Goal: Task Accomplishment & Management: Use online tool/utility

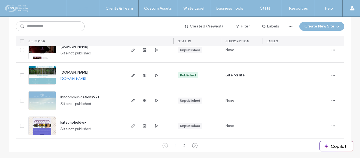
scroll to position [1871, 0]
click at [133, 75] on icon "button" at bounding box center [133, 75] width 4 height 4
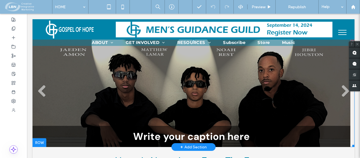
click at [93, 85] on li "Slide title Write your caption here Button" at bounding box center [192, 94] width 318 height 108
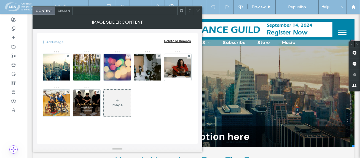
click at [197, 10] on icon at bounding box center [198, 11] width 4 height 4
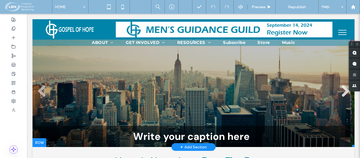
click at [341, 91] on link at bounding box center [344, 91] width 13 height 13
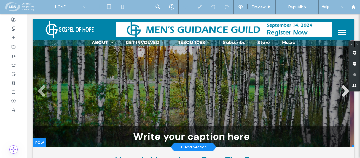
click at [340, 91] on link at bounding box center [344, 91] width 13 height 13
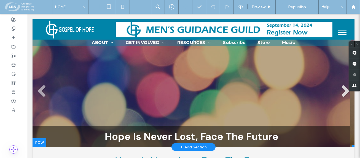
click at [341, 92] on link at bounding box center [344, 91] width 13 height 13
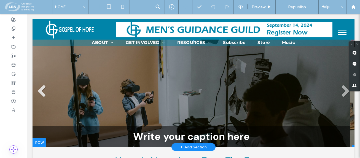
click at [42, 92] on link at bounding box center [41, 91] width 13 height 13
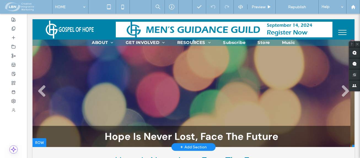
click at [149, 98] on li "Slide title Hope Is Never Lost, Face The Future Button" at bounding box center [192, 94] width 318 height 108
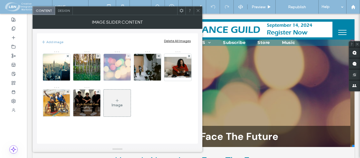
click at [110, 66] on img at bounding box center [117, 67] width 40 height 27
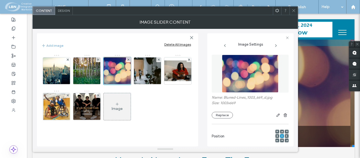
click at [291, 13] on span at bounding box center [293, 11] width 4 height 8
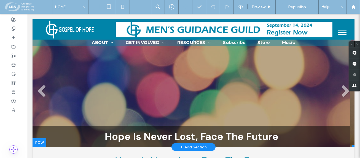
click at [157, 135] on div "Slide title Hope Is Never Lost, Face The Future Button" at bounding box center [192, 136] width 318 height 21
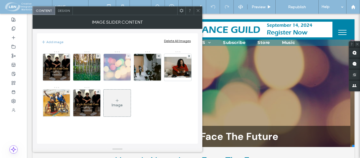
click at [121, 72] on img at bounding box center [117, 67] width 40 height 27
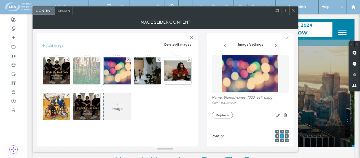
click at [86, 71] on img at bounding box center [87, 71] width 40 height 27
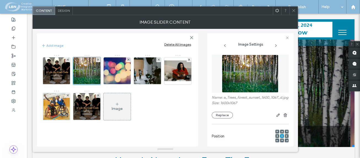
click at [61, 9] on span "Design" at bounding box center [64, 11] width 12 height 4
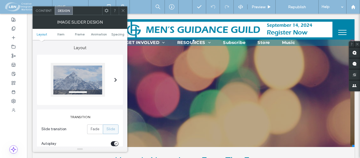
click at [116, 80] on span at bounding box center [115, 80] width 3 height 4
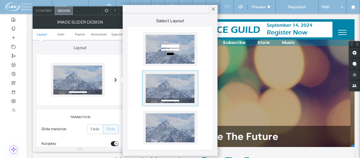
click at [164, 52] on div at bounding box center [170, 49] width 54 height 34
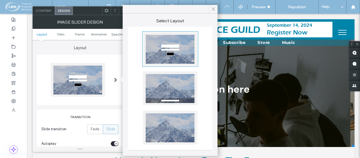
click at [211, 8] on icon at bounding box center [213, 9] width 5 height 5
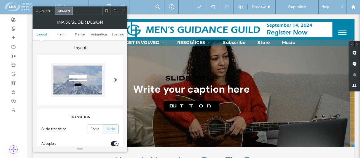
click at [122, 10] on icon at bounding box center [123, 11] width 4 height 4
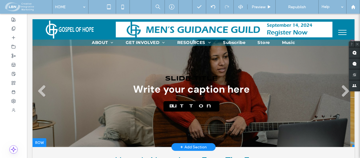
click at [93, 84] on li "Slide title Write your caption here Button" at bounding box center [192, 94] width 318 height 108
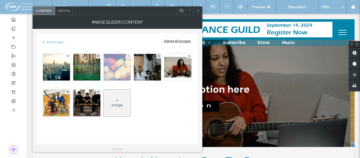
click at [116, 74] on img at bounding box center [117, 67] width 40 height 27
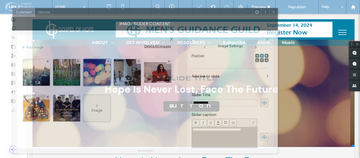
drag, startPoint x: 242, startPoint y: 13, endPoint x: 222, endPoint y: 15, distance: 20.2
click at [222, 15] on div at bounding box center [153, 12] width 200 height 8
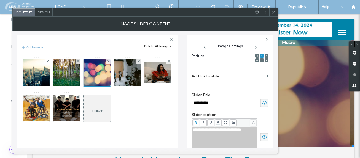
click at [271, 14] on span at bounding box center [273, 12] width 4 height 8
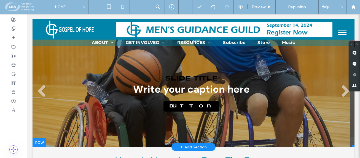
click at [120, 92] on li "Slide title Write your caption here Button" at bounding box center [192, 94] width 318 height 108
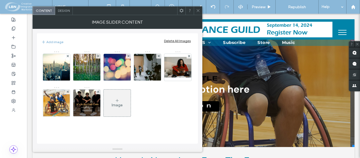
click at [58, 104] on img at bounding box center [56, 103] width 26 height 27
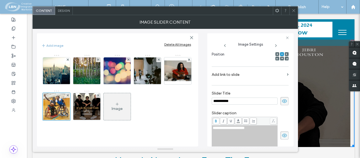
click at [120, 107] on div "Image" at bounding box center [117, 109] width 11 height 5
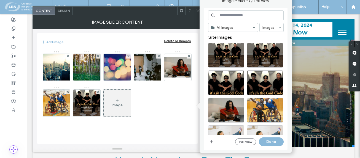
click at [230, 14] on input at bounding box center [245, 15] width 75 height 10
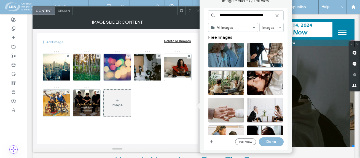
scroll to position [0, 2]
type input "**********"
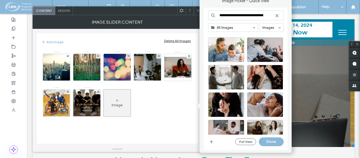
scroll to position [464, 0]
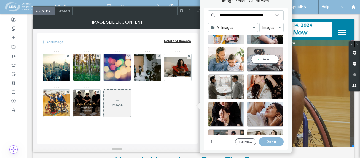
click at [266, 59] on div "Select" at bounding box center [265, 59] width 36 height 25
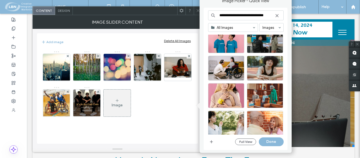
scroll to position [1010, 0]
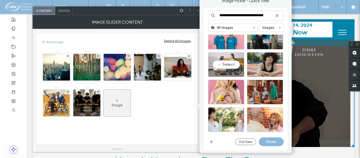
click at [229, 64] on div "Select" at bounding box center [226, 64] width 36 height 25
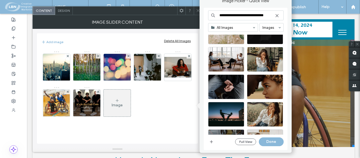
scroll to position [2090, 0]
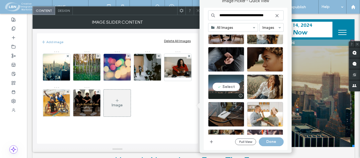
click at [228, 86] on div "Select" at bounding box center [226, 87] width 36 height 25
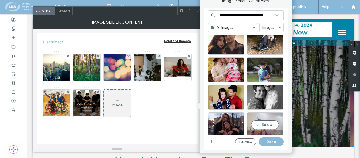
scroll to position [1699, 0]
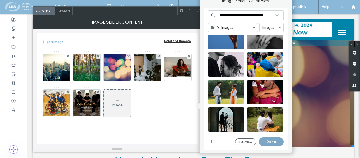
click at [269, 140] on button "Done" at bounding box center [271, 142] width 25 height 9
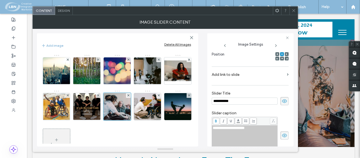
scroll to position [21, 0]
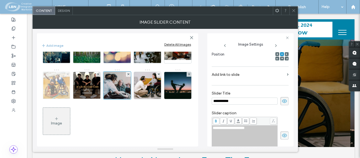
click at [69, 74] on icon at bounding box center [68, 74] width 2 height 2
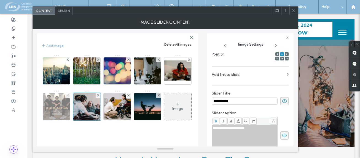
click at [69, 94] on use at bounding box center [67, 95] width 2 height 2
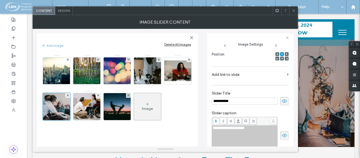
scroll to position [0, 0]
click at [293, 10] on icon at bounding box center [293, 11] width 4 height 4
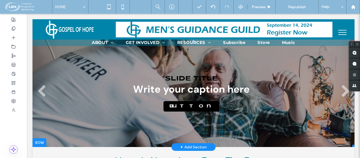
click at [236, 67] on li "Slide title Write your caption here Button" at bounding box center [192, 94] width 318 height 108
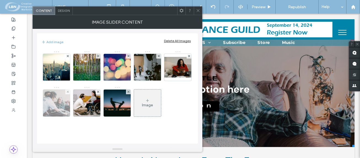
click at [77, 103] on img at bounding box center [56, 103] width 40 height 27
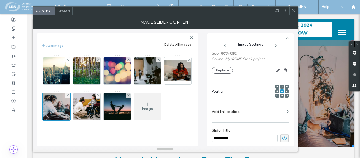
scroll to position [59, 0]
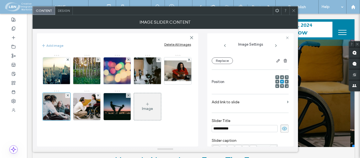
click at [281, 86] on use at bounding box center [282, 86] width 2 height 1
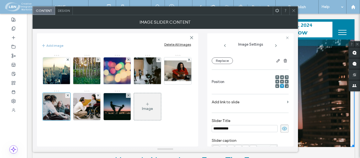
click at [281, 75] on span at bounding box center [282, 77] width 2 height 4
click at [294, 13] on span at bounding box center [293, 11] width 4 height 8
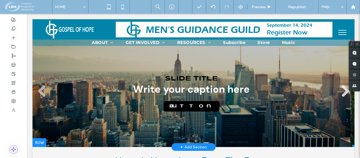
click at [342, 91] on link at bounding box center [344, 91] width 13 height 13
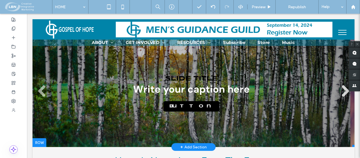
click at [342, 91] on link at bounding box center [344, 91] width 13 height 13
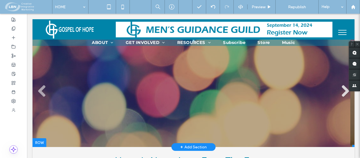
click at [342, 91] on link at bounding box center [344, 91] width 13 height 13
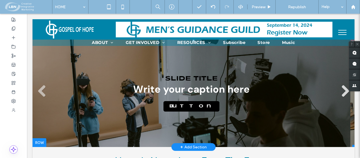
click at [342, 91] on link at bounding box center [344, 91] width 13 height 13
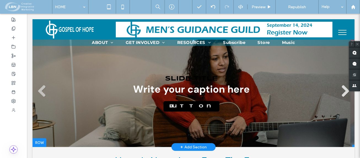
click at [343, 91] on link at bounding box center [344, 91] width 13 height 13
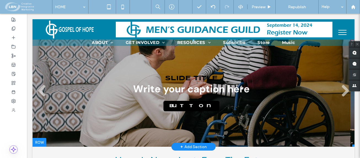
scroll to position [0, 0]
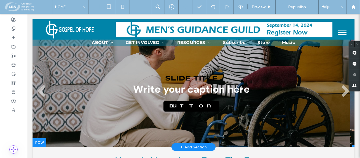
click at [144, 60] on li "Slide title Write your caption here Button" at bounding box center [192, 94] width 318 height 108
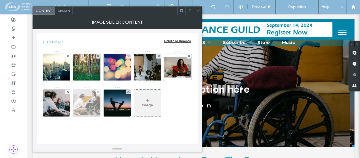
click at [100, 91] on div at bounding box center [98, 92] width 5 height 5
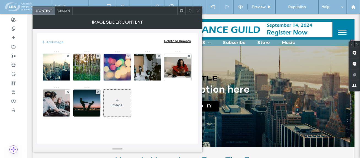
click at [197, 9] on icon at bounding box center [198, 11] width 4 height 4
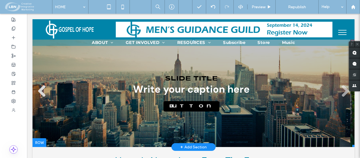
click at [43, 92] on link at bounding box center [41, 91] width 13 height 13
click at [128, 107] on li "Slide title Write your caption here Button" at bounding box center [192, 94] width 318 height 108
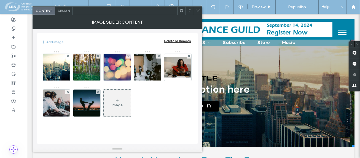
click at [120, 99] on div "Image" at bounding box center [117, 103] width 27 height 26
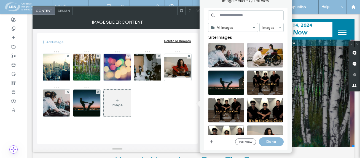
click at [227, 13] on input at bounding box center [245, 15] width 75 height 10
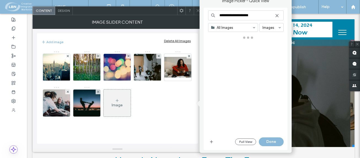
type input "**********"
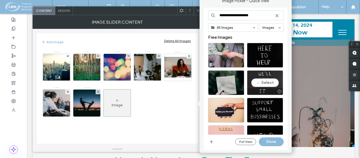
click at [267, 83] on div "Select" at bounding box center [265, 83] width 36 height 25
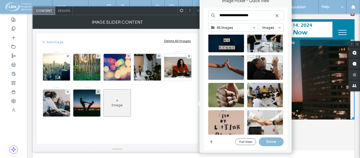
scroll to position [955, 0]
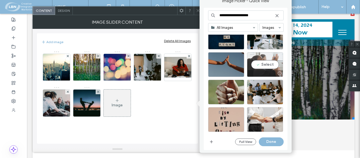
click at [265, 65] on div "Select" at bounding box center [265, 64] width 36 height 25
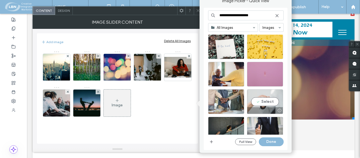
scroll to position [1093, 0]
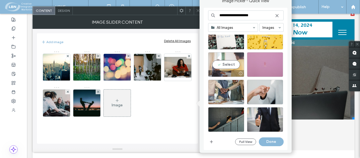
click at [228, 63] on div "Select" at bounding box center [226, 64] width 36 height 25
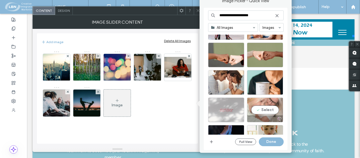
scroll to position [3682, 0]
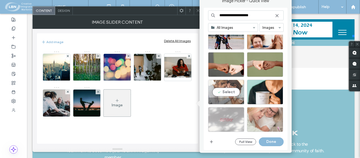
click at [228, 92] on div "Select" at bounding box center [226, 92] width 36 height 25
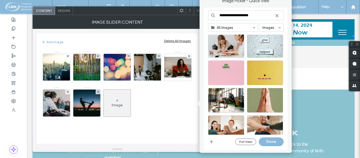
scroll to position [4151, 0]
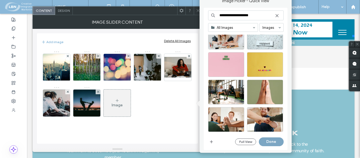
click at [273, 141] on button "Done" at bounding box center [271, 142] width 25 height 9
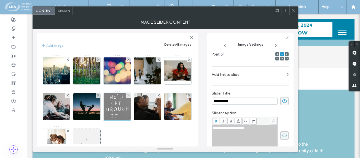
scroll to position [0, 0]
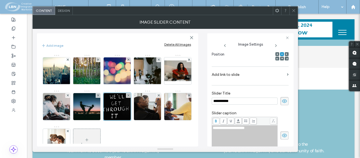
click at [294, 9] on icon at bounding box center [293, 11] width 4 height 4
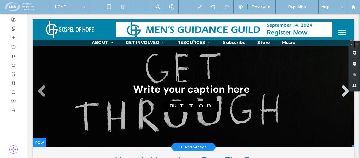
click at [339, 91] on link at bounding box center [344, 91] width 13 height 13
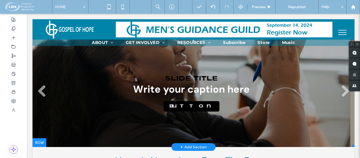
click at [224, 63] on li "Slide title Write your caption here Button" at bounding box center [192, 94] width 318 height 108
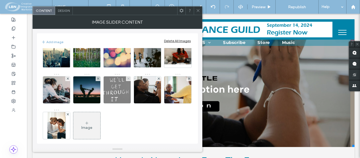
scroll to position [20, 0]
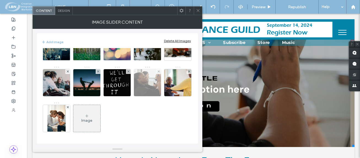
click at [127, 96] on img at bounding box center [147, 82] width 40 height 27
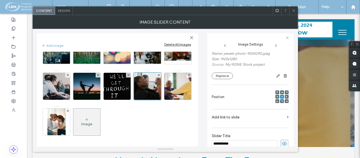
scroll to position [32, 0]
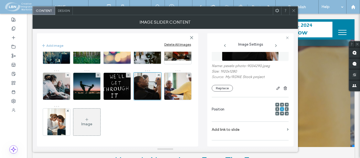
click at [281, 105] on icon at bounding box center [282, 105] width 2 height 2
click at [295, 11] on icon at bounding box center [293, 11] width 4 height 4
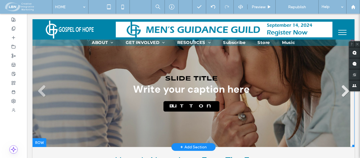
click at [342, 90] on link at bounding box center [344, 91] width 13 height 13
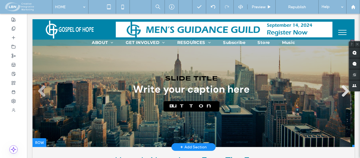
click at [342, 91] on link at bounding box center [344, 91] width 13 height 13
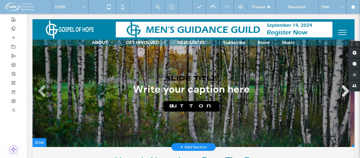
click at [342, 91] on link at bounding box center [344, 91] width 13 height 13
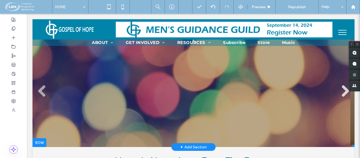
click at [342, 92] on link at bounding box center [344, 91] width 13 height 13
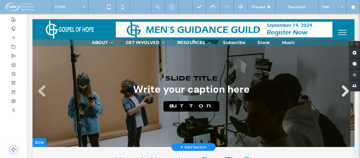
click at [342, 92] on link at bounding box center [344, 91] width 13 height 13
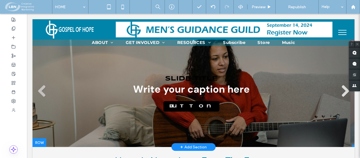
click at [342, 92] on link at bounding box center [344, 91] width 13 height 13
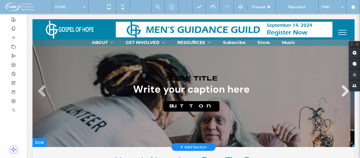
click at [342, 92] on link at bounding box center [344, 91] width 13 height 13
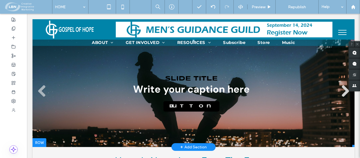
click at [342, 92] on link at bounding box center [344, 91] width 13 height 13
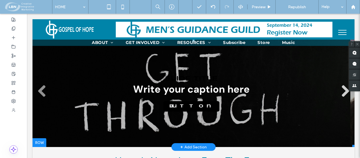
click at [342, 92] on link at bounding box center [344, 91] width 13 height 13
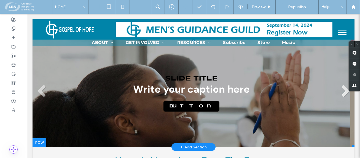
click at [342, 92] on link at bounding box center [344, 91] width 13 height 13
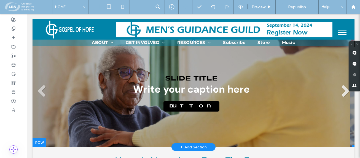
click at [338, 94] on link at bounding box center [344, 91] width 13 height 13
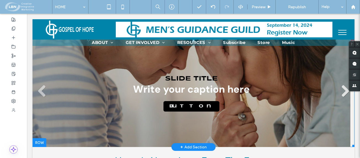
click at [339, 94] on link at bounding box center [344, 91] width 13 height 13
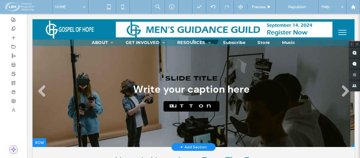
click at [119, 67] on li "Slide title Write your caption here Button" at bounding box center [192, 94] width 318 height 108
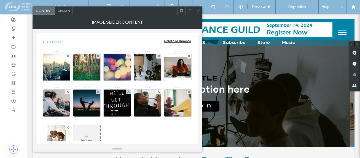
click at [92, 140] on div "Image" at bounding box center [86, 141] width 11 height 5
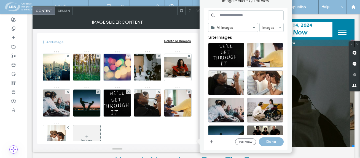
click at [245, 15] on input at bounding box center [245, 15] width 75 height 10
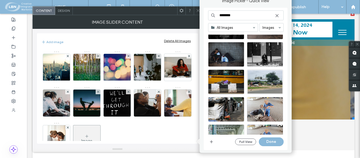
scroll to position [0, 0]
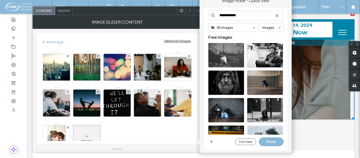
type input "**********"
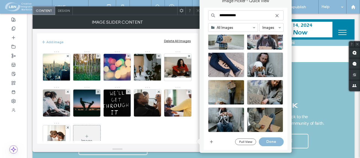
scroll to position [579, 0]
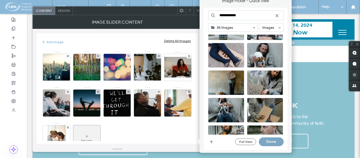
drag, startPoint x: 270, startPoint y: 139, endPoint x: 242, endPoint y: 125, distance: 31.1
click at [270, 139] on button "Done" at bounding box center [271, 142] width 25 height 9
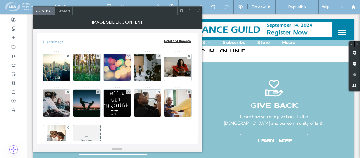
click at [100, 127] on div "Image" at bounding box center [86, 139] width 27 height 26
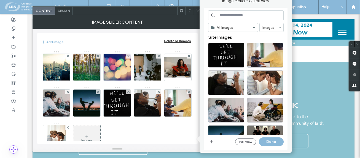
click at [228, 16] on input at bounding box center [245, 15] width 75 height 10
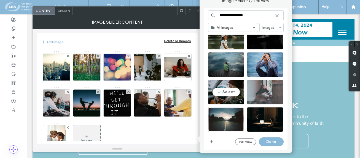
scroll to position [1093, 0]
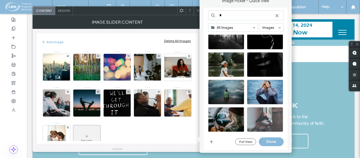
type input "*"
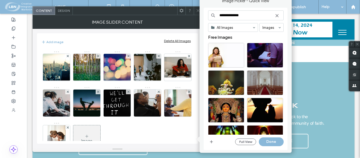
type input "**********"
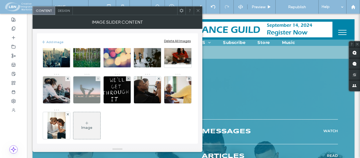
scroll to position [20, 0]
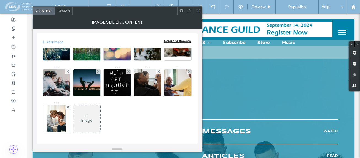
click at [198, 11] on icon at bounding box center [198, 11] width 4 height 4
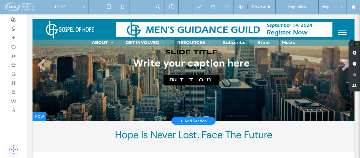
scroll to position [0, 0]
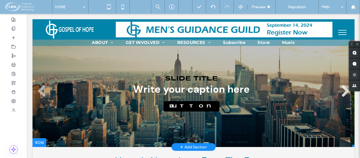
click at [341, 88] on link at bounding box center [344, 91] width 13 height 13
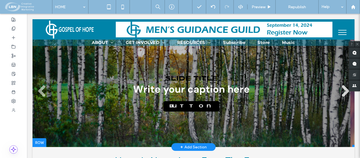
click at [340, 88] on link at bounding box center [344, 91] width 13 height 13
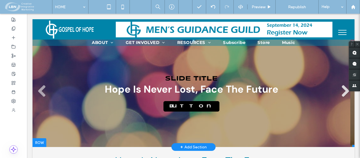
click at [342, 90] on link at bounding box center [344, 91] width 13 height 13
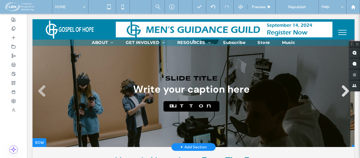
click at [342, 91] on link at bounding box center [344, 91] width 13 height 13
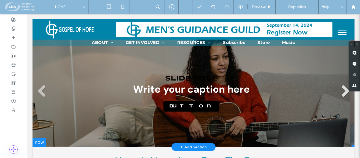
click at [342, 91] on link at bounding box center [344, 91] width 13 height 13
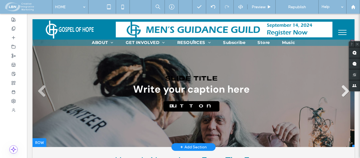
click at [342, 92] on link at bounding box center [344, 91] width 13 height 13
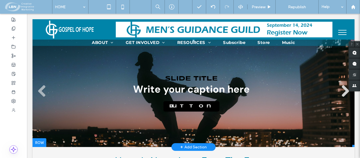
click at [342, 92] on link at bounding box center [344, 91] width 13 height 13
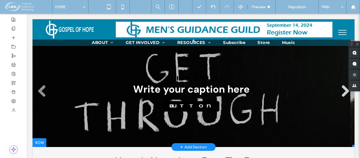
click at [342, 92] on link at bounding box center [344, 91] width 13 height 13
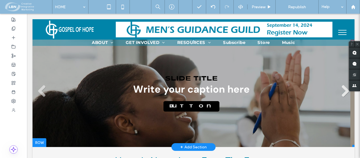
click at [342, 91] on link at bounding box center [344, 91] width 13 height 13
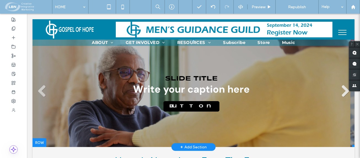
click at [342, 91] on link at bounding box center [344, 91] width 13 height 13
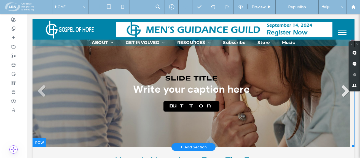
click at [341, 89] on link at bounding box center [344, 91] width 13 height 13
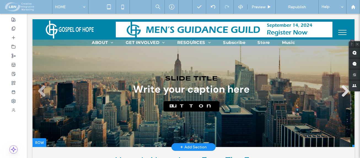
click at [341, 91] on link at bounding box center [344, 91] width 13 height 13
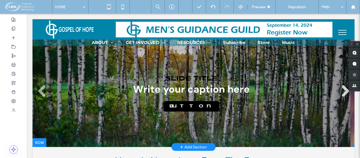
click at [341, 91] on link at bounding box center [344, 91] width 13 height 13
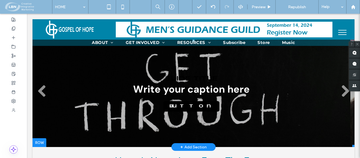
click at [84, 67] on li "Slide title Write your caption here Button" at bounding box center [192, 94] width 318 height 108
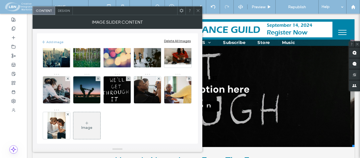
scroll to position [20, 0]
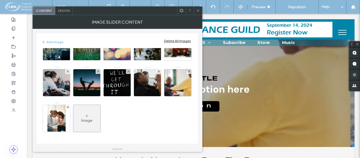
click at [199, 11] on icon at bounding box center [198, 11] width 4 height 4
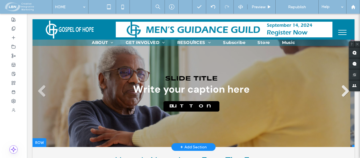
click at [340, 88] on link at bounding box center [344, 91] width 13 height 13
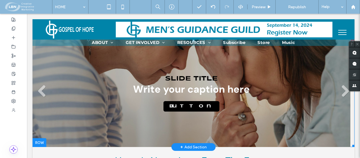
click at [211, 90] on div "Slide title Write your caption here Button" at bounding box center [191, 93] width 117 height 37
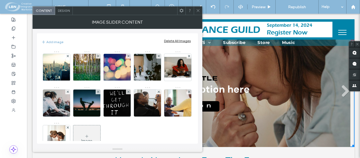
click at [252, 114] on li "Slide title Write your caption here Button" at bounding box center [192, 94] width 318 height 108
click at [65, 134] on img at bounding box center [56, 139] width 18 height 27
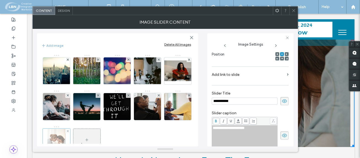
scroll to position [0, 0]
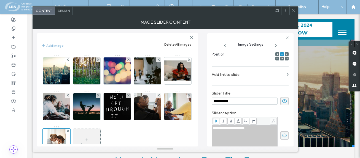
click at [256, 129] on div "**********" at bounding box center [245, 128] width 64 height 4
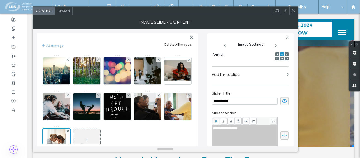
click at [293, 12] on icon at bounding box center [293, 11] width 4 height 4
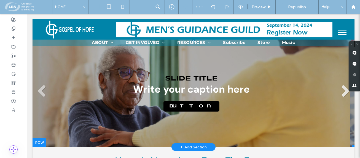
click at [341, 87] on link at bounding box center [344, 91] width 13 height 13
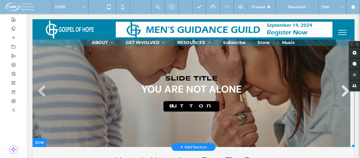
click at [344, 91] on link at bounding box center [344, 91] width 13 height 13
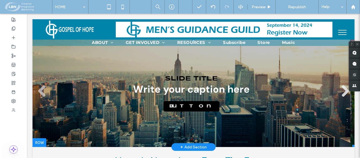
click at [342, 92] on link at bounding box center [344, 91] width 13 height 13
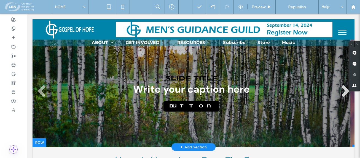
click at [342, 92] on link at bounding box center [344, 91] width 13 height 13
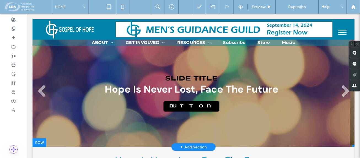
click at [237, 90] on div "Slide title Hope Is Never Lost, Face The Future Button" at bounding box center [192, 93] width 174 height 37
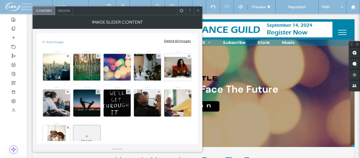
scroll to position [20, 0]
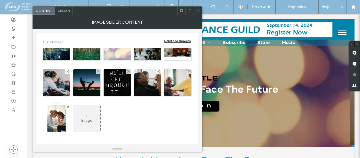
click at [118, 55] on img at bounding box center [117, 47] width 40 height 27
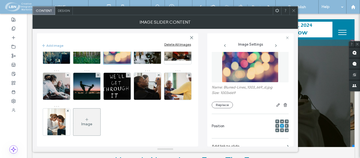
scroll to position [0, 0]
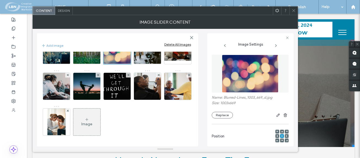
click at [64, 11] on span "Design" at bounding box center [64, 11] width 12 height 4
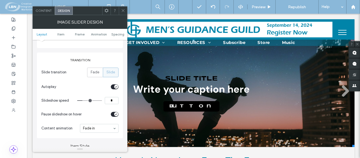
scroll to position [55, 0]
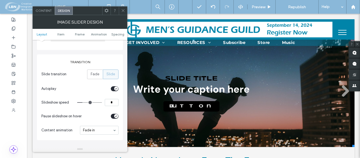
click at [196, 91] on div "Slide title Write your caption here Button" at bounding box center [191, 93] width 117 height 37
click at [123, 12] on icon at bounding box center [123, 11] width 4 height 4
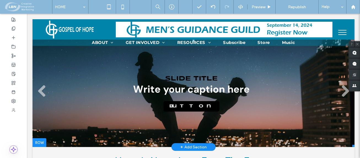
click at [208, 87] on div "Slide title Write your caption here Button" at bounding box center [191, 93] width 117 height 37
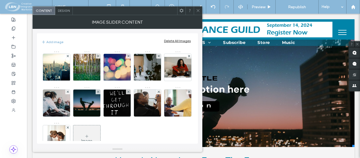
click at [107, 101] on img at bounding box center [87, 103] width 40 height 27
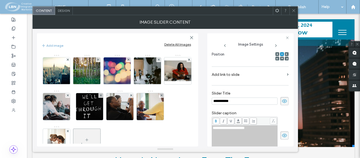
scroll to position [0, 0]
click at [255, 130] on div "**********" at bounding box center [245, 128] width 64 height 4
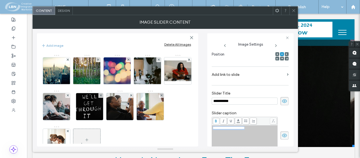
drag, startPoint x: 255, startPoint y: 130, endPoint x: 209, endPoint y: 131, distance: 45.5
click at [209, 131] on div "**********" at bounding box center [250, 90] width 86 height 114
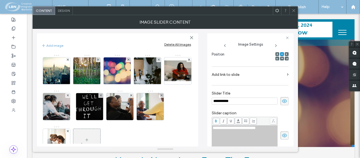
click at [293, 8] on span at bounding box center [293, 11] width 4 height 8
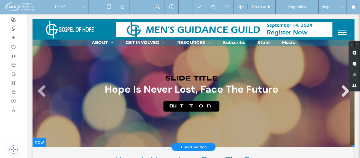
click at [339, 91] on link at bounding box center [344, 91] width 13 height 13
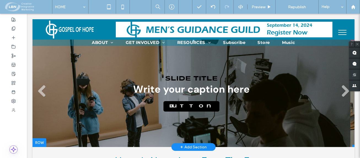
click at [209, 89] on div "Slide title Write your caption here Button" at bounding box center [191, 93] width 117 height 37
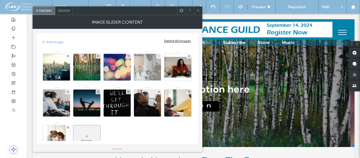
click at [147, 66] on img at bounding box center [147, 67] width 40 height 27
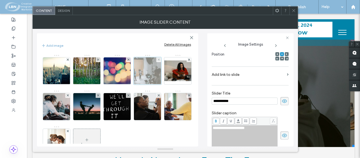
click at [150, 72] on div at bounding box center [148, 71] width 28 height 28
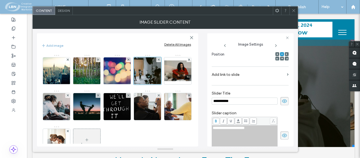
click at [255, 128] on div "**********" at bounding box center [245, 128] width 64 height 4
click at [294, 12] on icon at bounding box center [293, 11] width 4 height 4
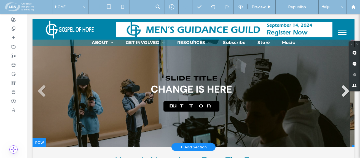
click at [338, 91] on link at bounding box center [344, 91] width 13 height 13
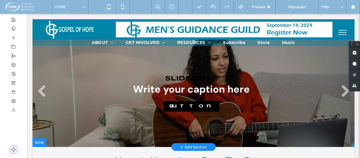
click at [115, 73] on li "Slide title Write your caption here Button" at bounding box center [192, 94] width 318 height 108
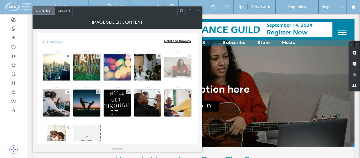
click at [188, 57] on icon at bounding box center [189, 56] width 2 height 2
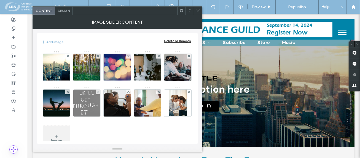
click at [99, 93] on icon at bounding box center [98, 92] width 2 height 2
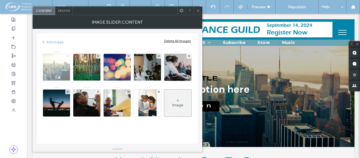
click at [67, 55] on icon at bounding box center [68, 56] width 2 height 2
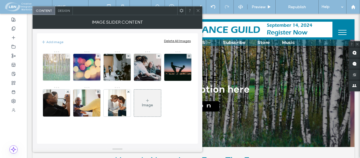
click at [68, 56] on use at bounding box center [67, 56] width 2 height 2
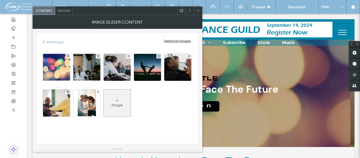
click at [196, 10] on icon at bounding box center [198, 11] width 4 height 4
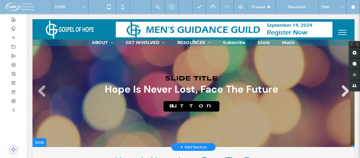
click at [341, 90] on link at bounding box center [344, 91] width 13 height 13
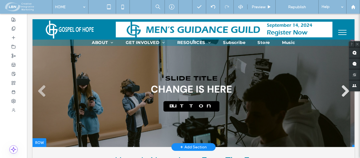
click at [342, 91] on link at bounding box center [344, 91] width 13 height 13
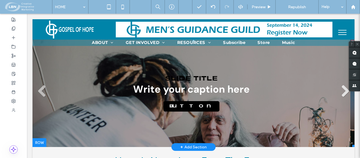
click at [342, 91] on link at bounding box center [344, 91] width 13 height 13
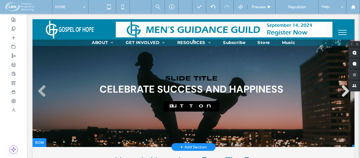
click at [342, 91] on link at bounding box center [344, 91] width 13 height 13
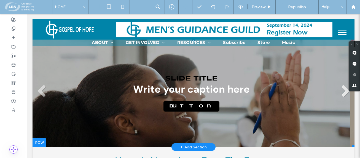
click at [342, 91] on link at bounding box center [344, 91] width 13 height 13
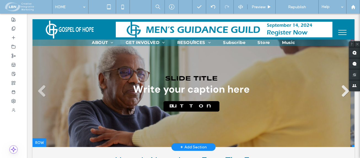
click at [342, 91] on link at bounding box center [344, 91] width 13 height 13
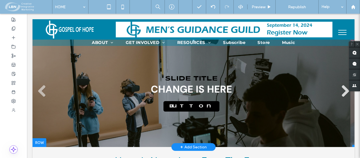
click at [339, 92] on link at bounding box center [344, 91] width 13 height 13
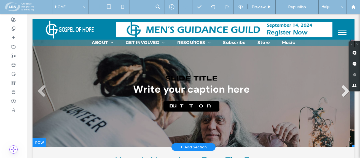
click at [341, 91] on link at bounding box center [344, 91] width 13 height 13
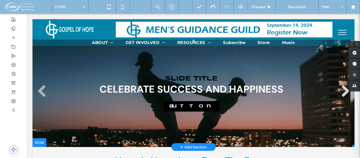
click at [342, 92] on link at bounding box center [344, 91] width 13 height 13
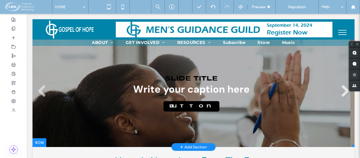
click at [342, 90] on link at bounding box center [344, 91] width 13 height 13
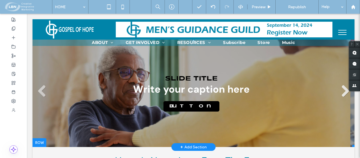
click at [342, 91] on link at bounding box center [344, 91] width 13 height 13
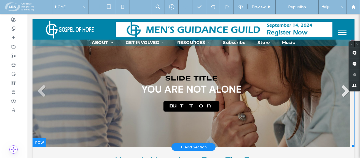
click at [343, 90] on link at bounding box center [344, 91] width 13 height 13
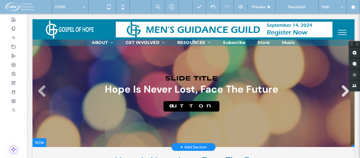
click at [343, 92] on link at bounding box center [344, 91] width 13 height 13
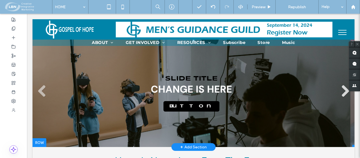
click at [343, 92] on link at bounding box center [344, 91] width 13 height 13
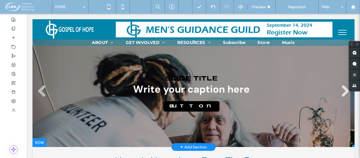
click at [343, 91] on link at bounding box center [344, 91] width 13 height 13
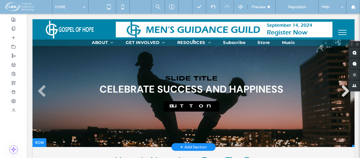
click at [343, 91] on link at bounding box center [344, 91] width 13 height 13
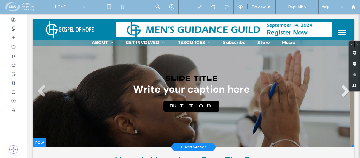
click at [341, 91] on link at bounding box center [344, 91] width 13 height 13
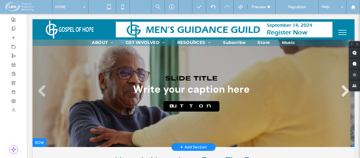
click at [342, 90] on link at bounding box center [344, 91] width 13 height 13
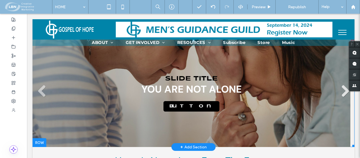
click at [343, 91] on link at bounding box center [344, 91] width 13 height 13
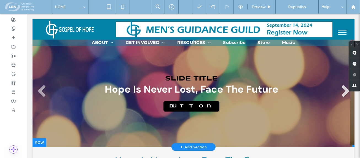
click at [343, 91] on link at bounding box center [344, 91] width 13 height 13
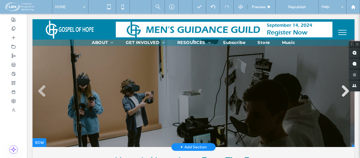
click at [343, 91] on link at bounding box center [344, 91] width 13 height 13
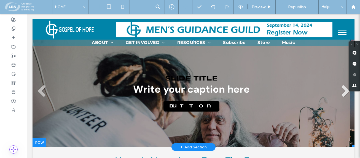
click at [343, 91] on link at bounding box center [344, 91] width 13 height 13
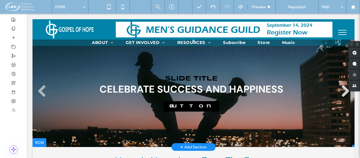
click at [342, 92] on link at bounding box center [344, 91] width 13 height 13
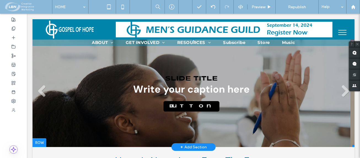
click at [208, 90] on div "Slide title Write your caption here Button" at bounding box center [191, 93] width 117 height 37
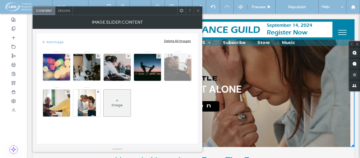
click at [177, 72] on img at bounding box center [178, 67] width 40 height 27
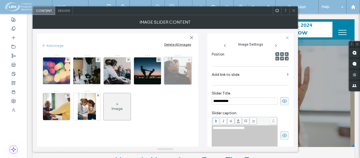
click at [177, 75] on div at bounding box center [178, 71] width 28 height 28
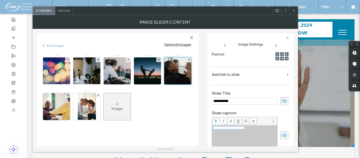
drag, startPoint x: 256, startPoint y: 129, endPoint x: 208, endPoint y: 130, distance: 48.5
click at [208, 131] on div "**********" at bounding box center [250, 90] width 86 height 114
click at [293, 10] on icon at bounding box center [293, 11] width 4 height 4
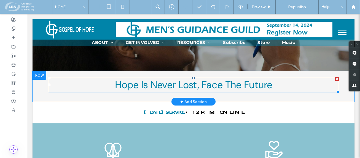
scroll to position [83, 0]
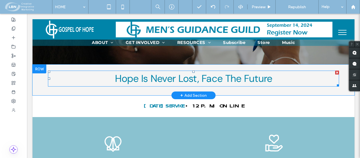
click at [277, 80] on p "Hope Is Never Lost, Face The Future" at bounding box center [193, 78] width 291 height 15
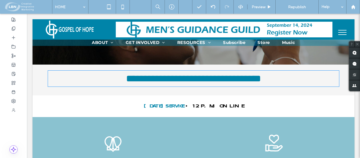
type input "*******"
type input "**"
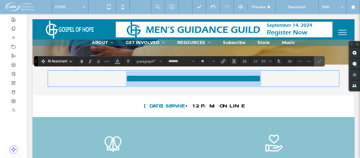
copy span "**********"
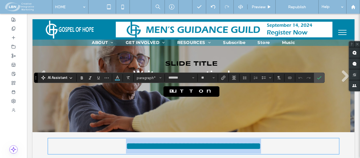
scroll to position [0, 0]
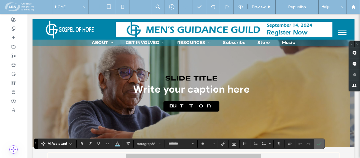
click at [321, 144] on icon "Confirm" at bounding box center [319, 144] width 4 height 4
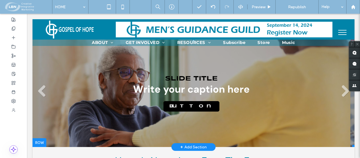
click at [180, 89] on div "Slide title Write your caption here Button" at bounding box center [191, 93] width 117 height 37
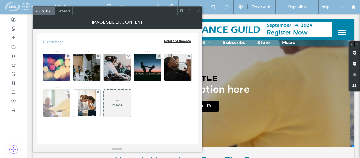
click at [58, 102] on img at bounding box center [56, 103] width 40 height 27
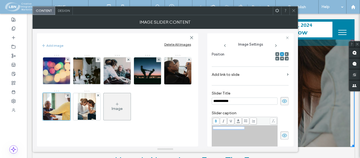
drag, startPoint x: 256, startPoint y: 129, endPoint x: 206, endPoint y: 134, distance: 50.9
click at [206, 134] on div "**********" at bounding box center [165, 88] width 256 height 118
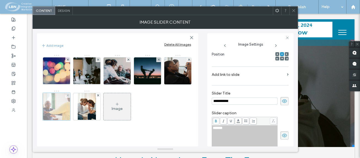
click at [52, 109] on div at bounding box center [57, 107] width 28 height 28
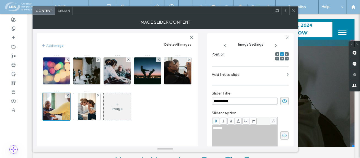
click at [231, 129] on div "*******" at bounding box center [245, 128] width 64 height 4
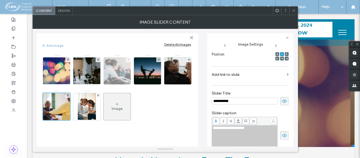
click at [129, 59] on icon at bounding box center [128, 60] width 2 height 2
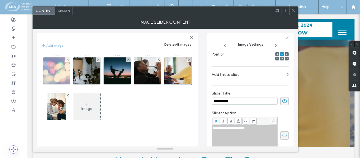
click at [61, 77] on img at bounding box center [56, 71] width 40 height 27
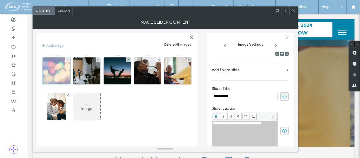
scroll to position [82, 0]
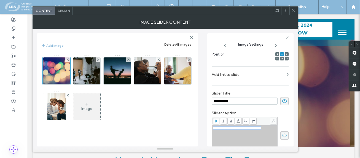
drag, startPoint x: 213, startPoint y: 129, endPoint x: 257, endPoint y: 132, distance: 44.4
click at [257, 130] on div "**********" at bounding box center [245, 128] width 64 height 4
copy span "**********"
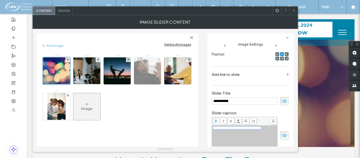
click at [148, 74] on img at bounding box center [147, 71] width 40 height 27
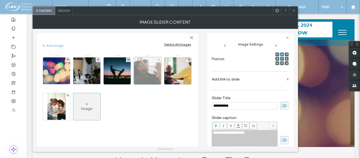
scroll to position [87, 0]
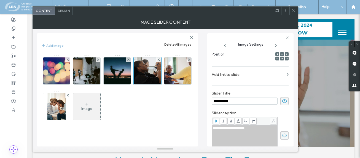
click at [254, 129] on div "**********" at bounding box center [245, 128] width 64 height 4
drag, startPoint x: 256, startPoint y: 129, endPoint x: 212, endPoint y: 132, distance: 43.9
click at [211, 132] on div "**********" at bounding box center [250, 90] width 86 height 114
drag, startPoint x: 294, startPoint y: 11, endPoint x: 291, endPoint y: 15, distance: 4.4
click at [293, 11] on icon at bounding box center [293, 11] width 4 height 4
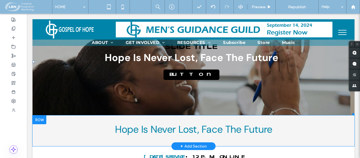
scroll to position [0, 0]
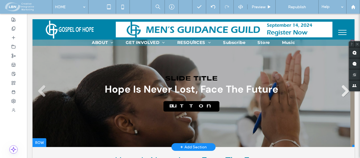
click at [342, 91] on link at bounding box center [344, 91] width 13 height 13
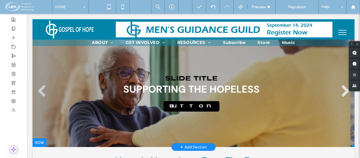
click at [341, 92] on link at bounding box center [344, 91] width 13 height 13
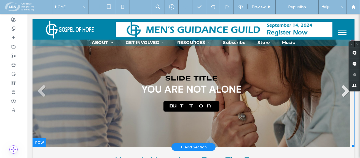
click at [341, 92] on link at bounding box center [344, 91] width 13 height 13
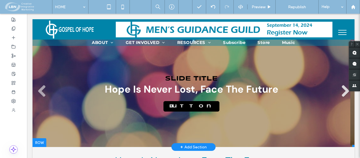
click at [341, 92] on link at bounding box center [344, 91] width 13 height 13
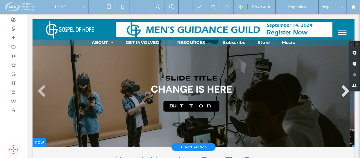
click at [341, 92] on link at bounding box center [344, 91] width 13 height 13
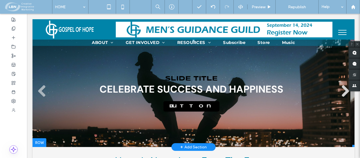
click at [342, 92] on link at bounding box center [344, 91] width 13 height 13
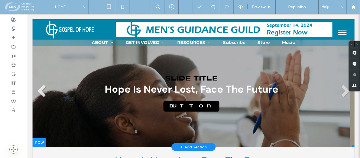
click at [41, 91] on link at bounding box center [41, 91] width 13 height 13
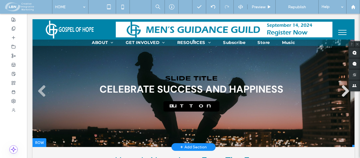
click at [342, 93] on link at bounding box center [344, 91] width 13 height 13
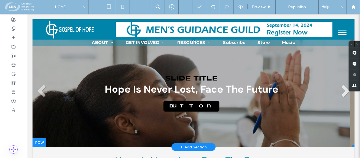
click at [342, 92] on link at bounding box center [344, 91] width 13 height 13
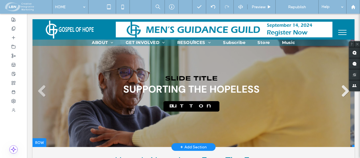
click at [342, 92] on link at bounding box center [344, 91] width 13 height 13
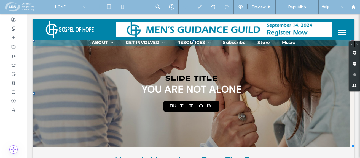
click at [355, 92] on link at bounding box center [361, 91] width 13 height 13
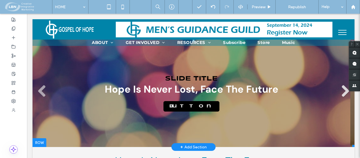
drag, startPoint x: 27, startPoint y: 14, endPoint x: 342, endPoint y: 92, distance: 324.5
click at [342, 92] on link at bounding box center [344, 91] width 13 height 13
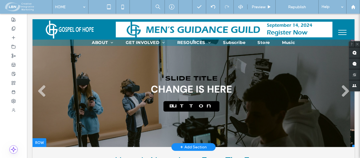
click at [225, 90] on div "Slide title CHANGE IS HERE Button" at bounding box center [191, 93] width 81 height 37
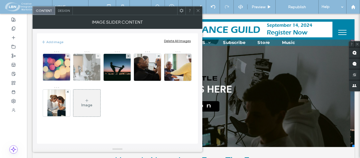
click at [79, 73] on img at bounding box center [87, 67] width 40 height 27
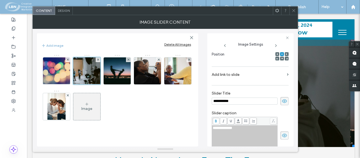
click at [244, 129] on div "**********" at bounding box center [245, 128] width 64 height 4
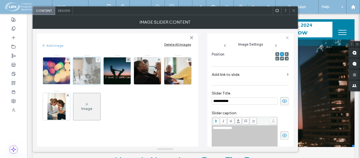
click at [86, 69] on div at bounding box center [87, 71] width 28 height 28
click at [95, 77] on div at bounding box center [87, 71] width 28 height 28
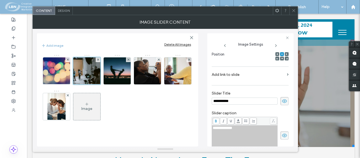
click at [244, 128] on div "**********" at bounding box center [245, 128] width 64 height 4
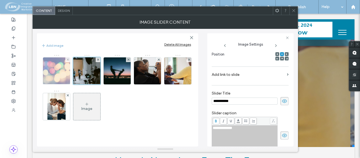
click at [56, 75] on img at bounding box center [56, 71] width 40 height 27
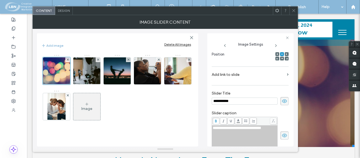
click at [295, 11] on icon at bounding box center [293, 11] width 4 height 4
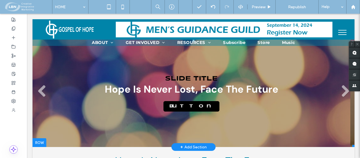
click at [280, 106] on li "Slide title Hope Is Never Lost, Face The Future Button" at bounding box center [192, 94] width 318 height 108
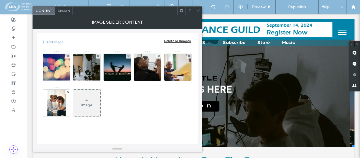
drag, startPoint x: 197, startPoint y: 12, endPoint x: 199, endPoint y: 14, distance: 3.2
click at [197, 12] on icon at bounding box center [198, 11] width 4 height 4
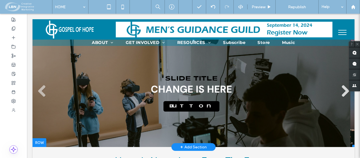
click at [341, 91] on link at bounding box center [344, 91] width 13 height 13
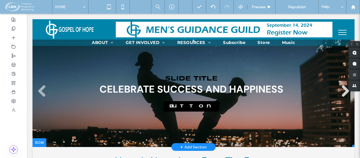
click at [342, 91] on link at bounding box center [344, 91] width 13 height 13
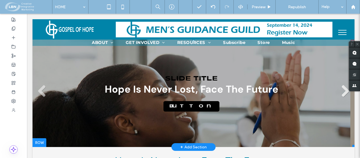
click at [342, 91] on link at bounding box center [344, 91] width 13 height 13
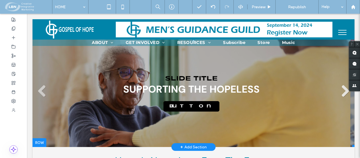
click at [342, 91] on link at bounding box center [344, 91] width 13 height 13
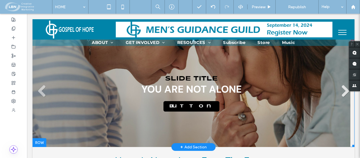
click at [341, 91] on link at bounding box center [344, 91] width 13 height 13
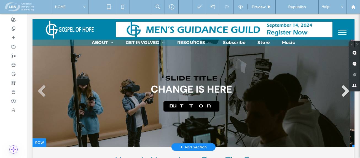
click at [339, 91] on link at bounding box center [344, 91] width 13 height 13
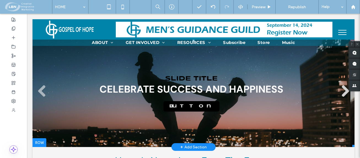
click at [340, 93] on link at bounding box center [344, 91] width 13 height 13
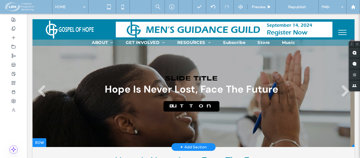
click at [202, 90] on div "Slide title Hope Is Never Lost, Face The Future Button" at bounding box center [192, 93] width 174 height 37
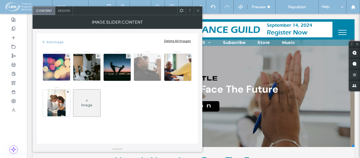
click at [148, 66] on img at bounding box center [147, 67] width 40 height 27
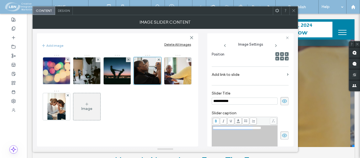
drag, startPoint x: 263, startPoint y: 130, endPoint x: 207, endPoint y: 129, distance: 55.9
click at [208, 129] on div "**********" at bounding box center [250, 90] width 86 height 114
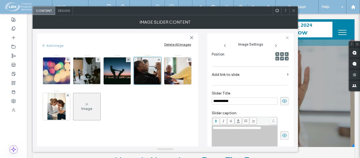
click at [224, 129] on span "**********" at bounding box center [237, 128] width 48 height 4
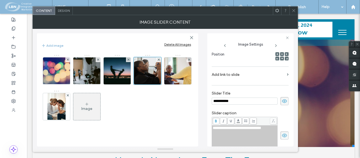
click at [240, 130] on span "**********" at bounding box center [237, 128] width 48 height 4
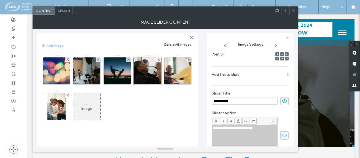
click at [293, 11] on icon at bounding box center [293, 11] width 4 height 4
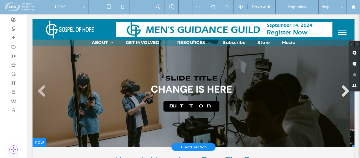
click at [340, 92] on link at bounding box center [344, 91] width 13 height 13
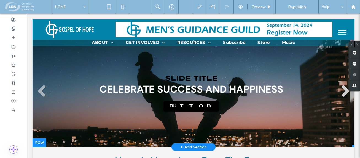
click at [342, 90] on link at bounding box center [344, 91] width 13 height 13
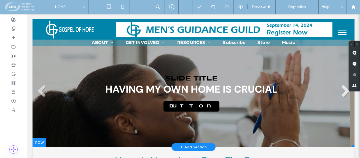
click at [342, 91] on link at bounding box center [344, 91] width 13 height 13
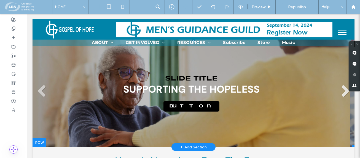
click at [342, 91] on link at bounding box center [344, 91] width 13 height 13
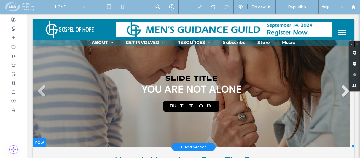
click at [342, 91] on link at bounding box center [344, 91] width 13 height 13
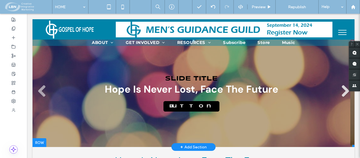
click at [342, 92] on link at bounding box center [344, 91] width 13 height 13
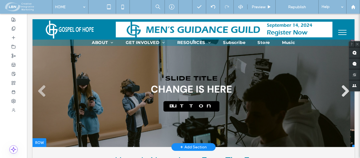
click at [341, 91] on link at bounding box center [344, 91] width 13 height 13
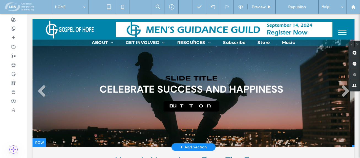
click at [175, 66] on li "Slide title CELEBRATE SUCCESS AND HAPPINESS Button" at bounding box center [192, 94] width 318 height 108
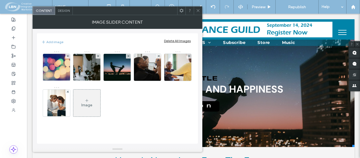
click at [58, 105] on img at bounding box center [56, 103] width 18 height 27
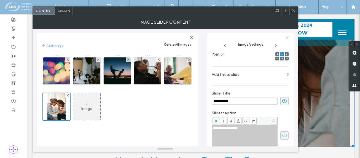
click at [282, 102] on icon at bounding box center [285, 101] width 6 height 6
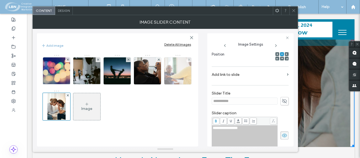
click at [178, 70] on img at bounding box center [178, 71] width 40 height 27
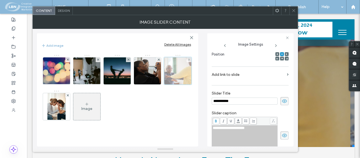
scroll to position [87, 0]
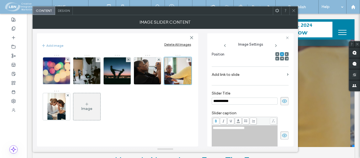
click at [283, 100] on icon at bounding box center [285, 101] width 6 height 6
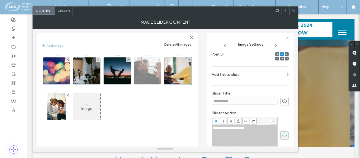
click at [147, 74] on img at bounding box center [147, 71] width 40 height 27
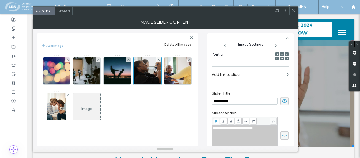
click at [282, 100] on icon at bounding box center [285, 101] width 6 height 6
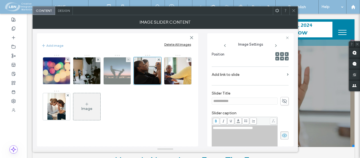
click at [117, 77] on img at bounding box center [117, 71] width 40 height 27
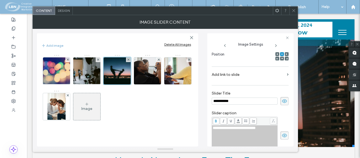
click at [280, 100] on span at bounding box center [284, 101] width 8 height 8
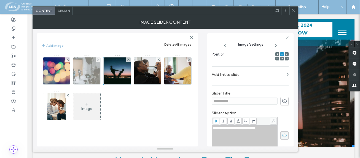
click at [92, 71] on img at bounding box center [87, 71] width 40 height 27
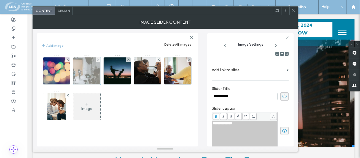
scroll to position [82, 0]
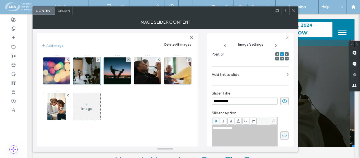
click at [283, 100] on icon at bounding box center [285, 101] width 6 height 6
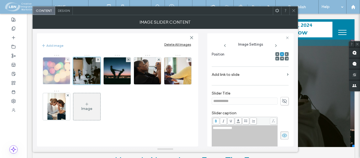
click at [56, 75] on img at bounding box center [56, 71] width 40 height 27
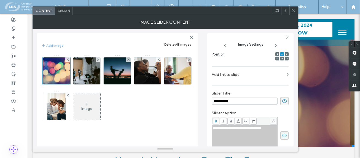
click at [282, 102] on icon at bounding box center [285, 101] width 6 height 6
click at [292, 12] on icon at bounding box center [293, 11] width 4 height 4
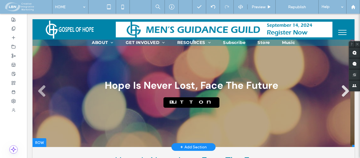
click at [342, 89] on link at bounding box center [344, 91] width 13 height 13
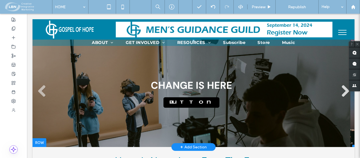
click at [342, 91] on link at bounding box center [344, 91] width 13 height 13
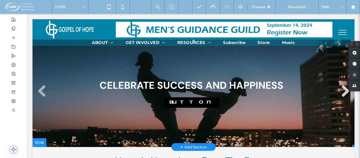
click at [342, 91] on link at bounding box center [344, 91] width 13 height 13
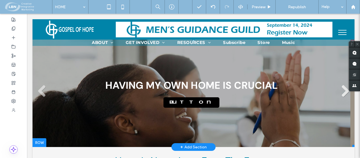
click at [342, 91] on link at bounding box center [344, 91] width 13 height 13
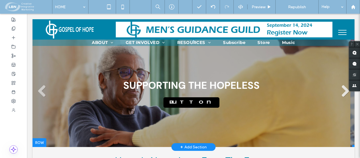
click at [342, 91] on link at bounding box center [344, 91] width 13 height 13
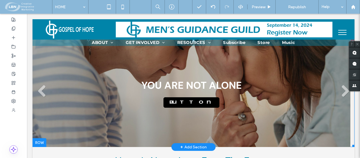
click at [74, 79] on li "Slide title YOU ARE NOT ALONE Button" at bounding box center [192, 94] width 318 height 108
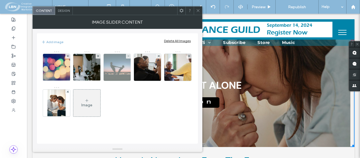
click at [116, 71] on img at bounding box center [117, 67] width 40 height 27
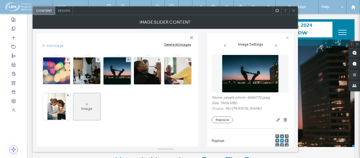
click at [64, 9] on span "Design" at bounding box center [64, 11] width 12 height 4
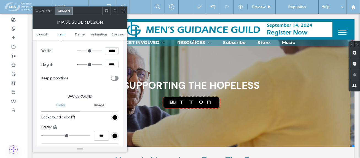
scroll to position [358, 0]
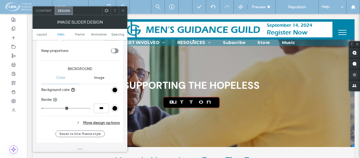
click at [115, 91] on div "rgb(0, 0, 0)" at bounding box center [114, 90] width 5 height 5
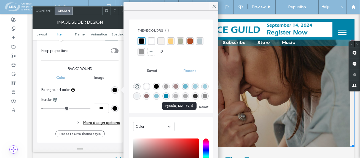
click at [168, 97] on div "rgba(0, 132, 169, 1)" at bounding box center [166, 96] width 5 height 5
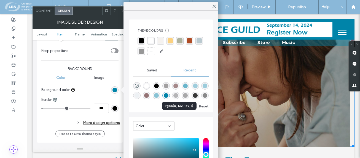
type input "*******"
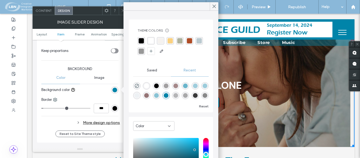
click at [213, 6] on icon at bounding box center [214, 6] width 5 height 5
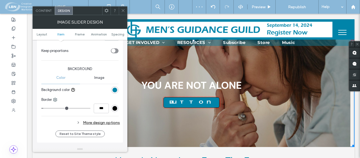
click at [122, 11] on icon at bounding box center [123, 11] width 4 height 4
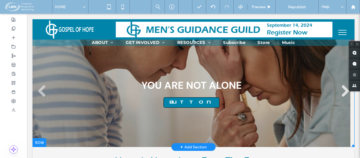
click at [341, 92] on link at bounding box center [344, 91] width 13 height 13
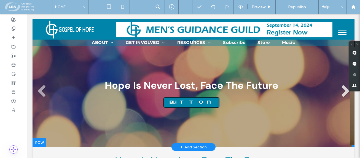
click at [341, 93] on link at bounding box center [344, 91] width 13 height 13
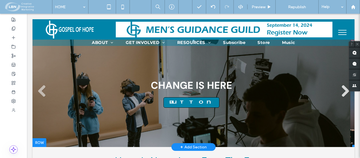
click at [341, 93] on link at bounding box center [344, 91] width 13 height 13
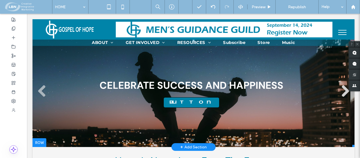
click at [341, 93] on link at bounding box center [344, 91] width 13 height 13
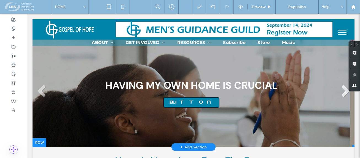
click at [341, 93] on link at bounding box center [344, 91] width 13 height 13
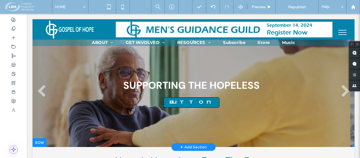
click at [160, 100] on div "Slide title SUPPORTING THE HOPELESS Button" at bounding box center [191, 93] width 136 height 29
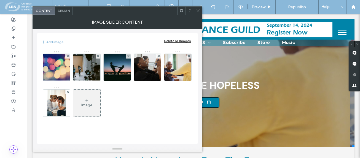
click at [63, 11] on span "Design" at bounding box center [64, 11] width 12 height 4
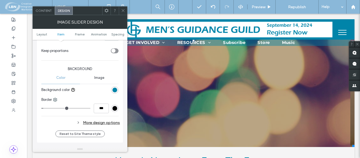
click at [114, 90] on div "rgb(0, 132, 169)" at bounding box center [114, 90] width 5 height 5
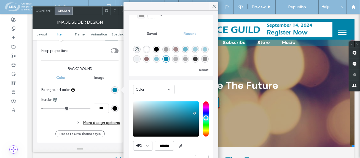
scroll to position [42, 0]
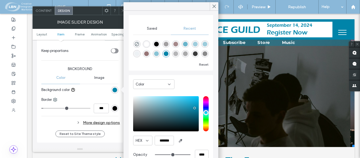
type input "**"
type input "***"
type input "**"
type input "***"
type input "**"
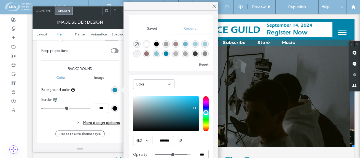
type input "***"
type input "**"
type input "***"
type input "**"
type input "***"
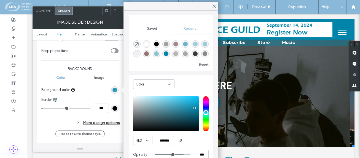
type input "**"
type input "***"
type input "**"
type input "***"
type input "**"
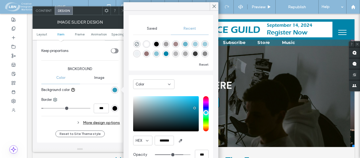
type input "***"
type input "**"
type input "***"
type input "**"
type input "***"
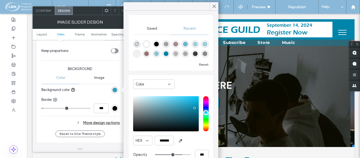
type input "**"
type input "***"
type input "**"
type input "***"
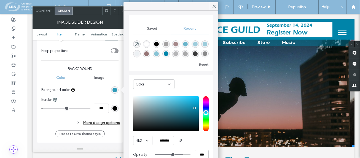
type input "**"
type input "***"
type input "**"
type input "***"
type input "**"
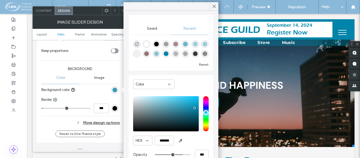
type input "***"
type input "**"
type input "***"
type input "**"
type input "***"
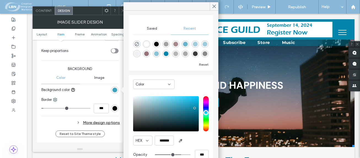
type input "**"
type input "***"
drag, startPoint x: 184, startPoint y: 154, endPoint x: 176, endPoint y: 153, distance: 7.5
type input "**"
click at [176, 155] on input "range" at bounding box center [173, 155] width 36 height 1
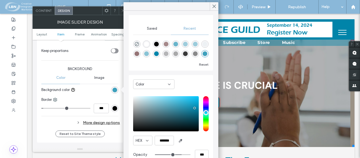
click at [216, 5] on icon at bounding box center [214, 6] width 5 height 5
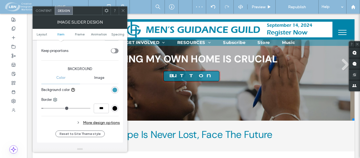
scroll to position [0, 0]
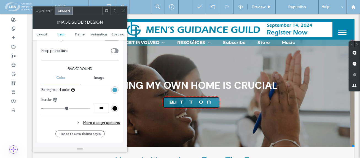
click at [123, 9] on icon at bounding box center [123, 11] width 4 height 4
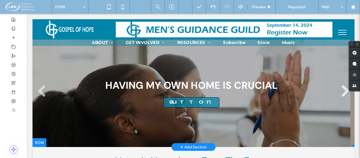
click at [339, 90] on link at bounding box center [344, 91] width 13 height 13
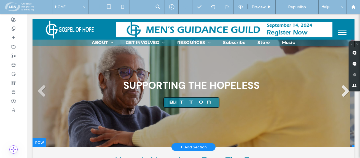
click at [340, 91] on link at bounding box center [344, 91] width 13 height 13
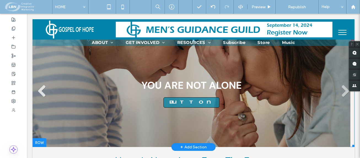
click at [42, 93] on link at bounding box center [41, 91] width 13 height 13
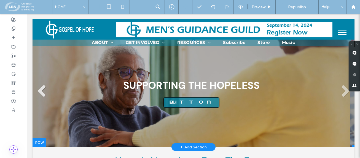
click at [40, 91] on link at bounding box center [41, 91] width 13 height 13
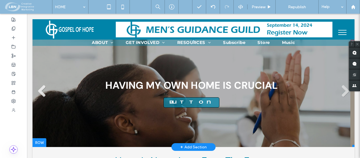
click at [40, 91] on link at bounding box center [41, 91] width 13 height 13
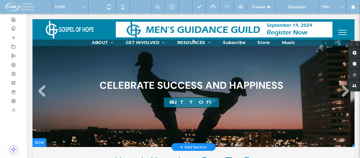
click at [83, 87] on li "Slide title CELEBRATE SUCCESS AND HAPPINESS Button" at bounding box center [192, 94] width 318 height 108
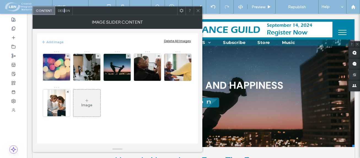
click at [64, 13] on div "Design" at bounding box center [64, 11] width 18 height 8
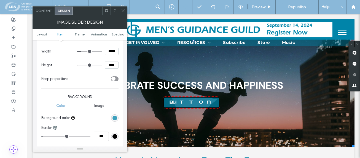
scroll to position [331, 0]
click at [117, 119] on div "rgba(0, 132, 169, 0.75)" at bounding box center [114, 117] width 5 height 5
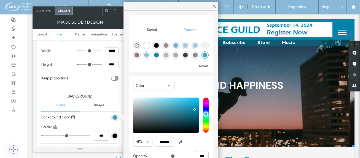
scroll to position [42, 0]
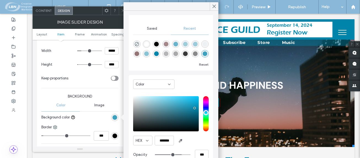
type input "**"
type input "***"
type input "**"
type input "***"
type input "**"
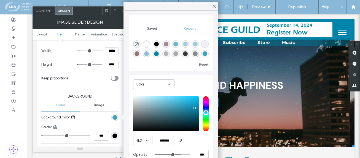
type input "***"
type input "**"
type input "***"
type input "**"
type input "***"
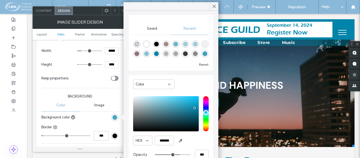
type input "**"
type input "***"
type input "**"
type input "***"
type input "**"
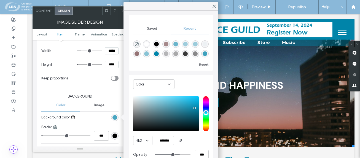
click at [174, 155] on input "range" at bounding box center [173, 155] width 36 height 1
click at [213, 5] on icon at bounding box center [214, 6] width 5 height 5
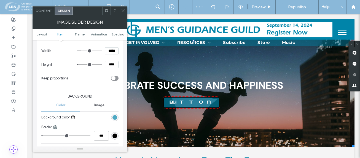
click at [123, 10] on icon at bounding box center [123, 11] width 4 height 4
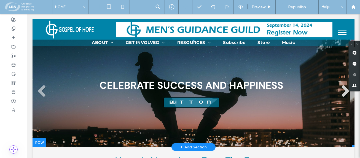
click at [340, 91] on link at bounding box center [344, 91] width 13 height 13
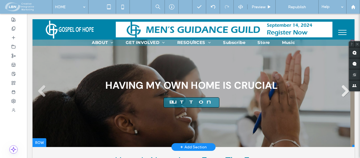
click at [342, 91] on link at bounding box center [344, 91] width 13 height 13
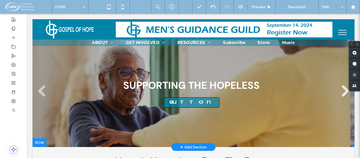
click at [342, 90] on link at bounding box center [344, 91] width 13 height 13
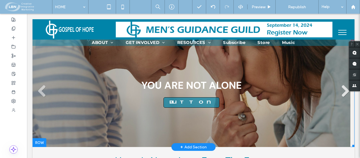
click at [342, 90] on link at bounding box center [344, 91] width 13 height 13
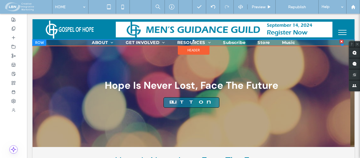
click at [64, 41] on nav "ABOUT Who We Are Upcoming Events Contact Us Giving GET INVOLVED Volunteer RESOU…" at bounding box center [194, 43] width 300 height 6
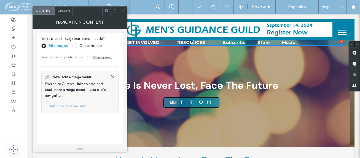
click at [62, 10] on span "Design" at bounding box center [64, 11] width 12 height 4
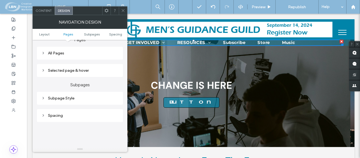
scroll to position [138, 0]
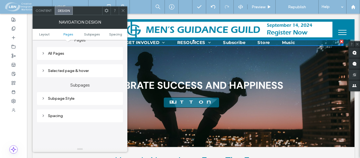
click at [43, 98] on icon at bounding box center [43, 99] width 4 height 4
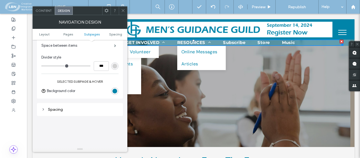
scroll to position [248, 0]
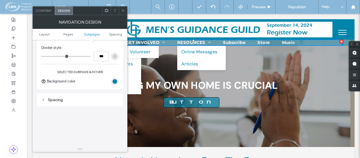
click at [114, 81] on div "rgb(0, 132, 169)" at bounding box center [114, 81] width 5 height 5
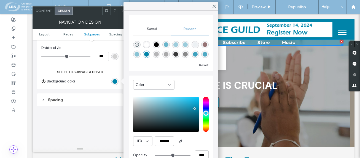
scroll to position [42, 0]
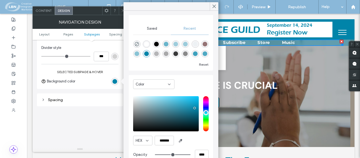
drag, startPoint x: 213, startPoint y: 7, endPoint x: 208, endPoint y: 8, distance: 5.1
click at [212, 7] on icon at bounding box center [214, 6] width 5 height 5
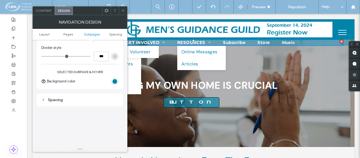
click at [123, 13] on span at bounding box center [123, 11] width 4 height 8
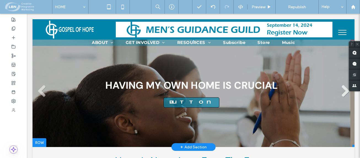
click at [341, 91] on link at bounding box center [344, 91] width 13 height 13
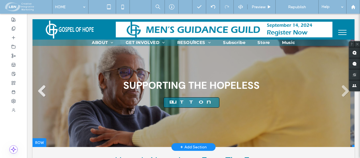
click at [39, 90] on link at bounding box center [41, 91] width 13 height 13
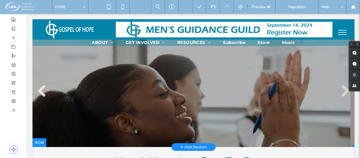
click at [39, 90] on link at bounding box center [41, 91] width 13 height 13
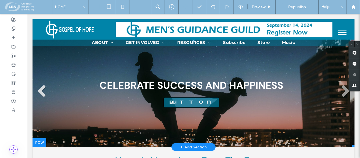
click at [41, 91] on link at bounding box center [41, 91] width 13 height 13
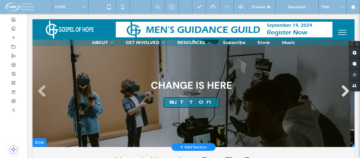
click at [339, 93] on link at bounding box center [344, 91] width 13 height 13
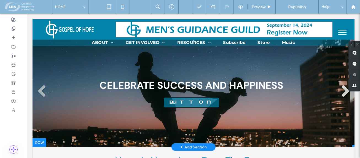
click at [341, 92] on link at bounding box center [344, 91] width 13 height 13
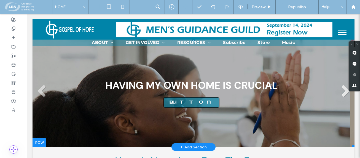
click at [342, 92] on link at bounding box center [344, 91] width 13 height 13
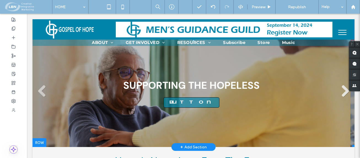
click at [340, 92] on link at bounding box center [344, 91] width 13 height 13
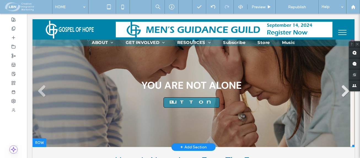
click at [341, 93] on link at bounding box center [344, 91] width 13 height 13
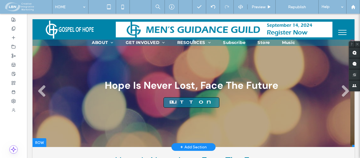
click at [93, 68] on li "Slide title Hope Is Never Lost, Face The Future Button" at bounding box center [192, 94] width 318 height 108
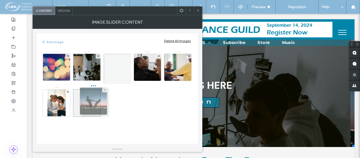
drag, startPoint x: 117, startPoint y: 68, endPoint x: 89, endPoint y: 104, distance: 45.7
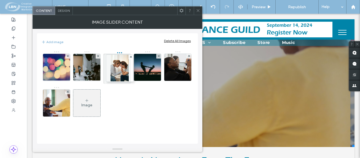
drag, startPoint x: 56, startPoint y: 87, endPoint x: 118, endPoint y: 52, distance: 70.9
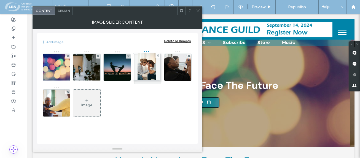
drag, startPoint x: 119, startPoint y: 52, endPoint x: 147, endPoint y: 51, distance: 28.1
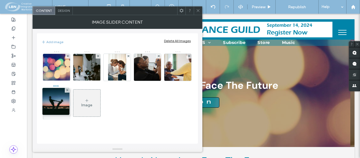
drag, startPoint x: 117, startPoint y: 51, endPoint x: 54, endPoint y: 85, distance: 71.1
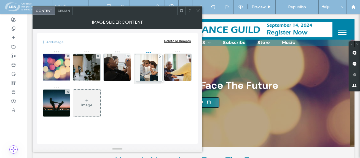
drag, startPoint x: 117, startPoint y: 52, endPoint x: 150, endPoint y: 52, distance: 32.8
click at [197, 12] on use at bounding box center [197, 10] width 3 height 3
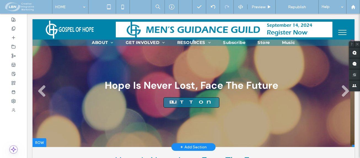
click at [120, 61] on li "Slide title Hope Is Never Lost, Face The Future Button" at bounding box center [192, 94] width 318 height 108
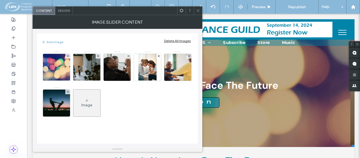
click at [66, 12] on span "Design" at bounding box center [64, 11] width 12 height 4
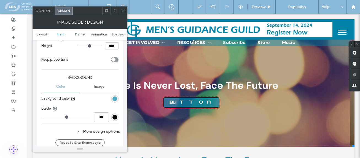
scroll to position [358, 0]
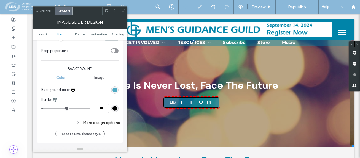
click at [115, 109] on div "rgb(0, 0, 0)" at bounding box center [114, 108] width 5 height 5
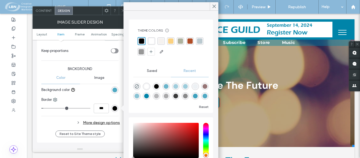
click at [150, 86] on div "rgba(255, 255, 255, 1)" at bounding box center [146, 86] width 7 height 7
type input "*******"
click at [147, 85] on div "rgba(255, 255, 255, 1)" at bounding box center [146, 86] width 5 height 5
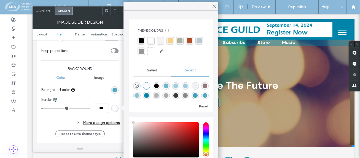
click at [215, 8] on use at bounding box center [214, 6] width 3 height 3
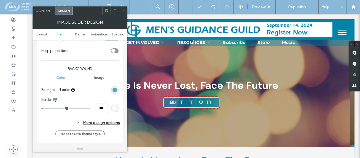
click at [123, 11] on use at bounding box center [122, 10] width 3 height 3
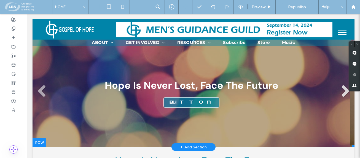
click at [341, 90] on link at bounding box center [344, 91] width 13 height 13
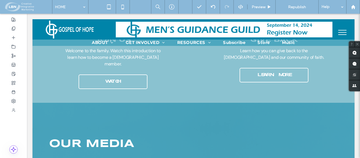
scroll to position [110, 0]
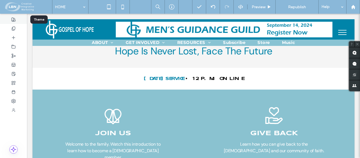
click at [15, 18] on use at bounding box center [14, 20] width 4 height 4
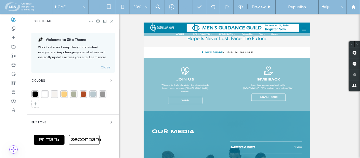
click at [110, 20] on use at bounding box center [111, 21] width 2 height 2
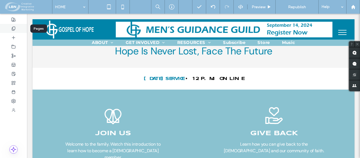
click at [14, 28] on icon at bounding box center [13, 28] width 4 height 4
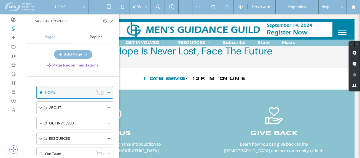
click at [109, 92] on icon at bounding box center [108, 93] width 4 height 4
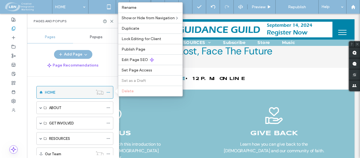
click at [109, 92] on icon at bounding box center [108, 93] width 4 height 4
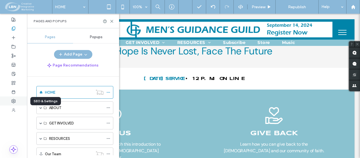
click at [14, 101] on icon at bounding box center [13, 101] width 4 height 4
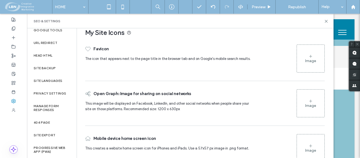
scroll to position [0, 0]
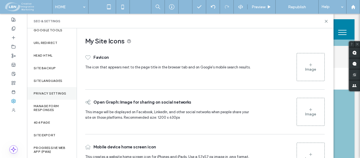
click at [56, 92] on label "Privacy Settings" at bounding box center [50, 94] width 33 height 4
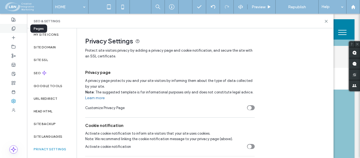
click at [13, 26] on div at bounding box center [13, 28] width 27 height 9
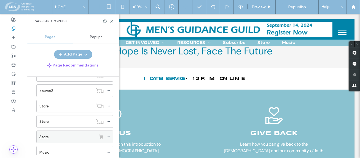
scroll to position [138, 0]
click at [48, 139] on label "Music" at bounding box center [44, 140] width 10 height 10
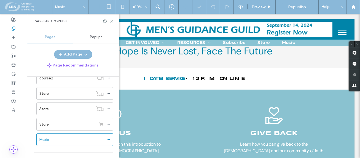
click at [111, 21] on use at bounding box center [111, 21] width 2 height 2
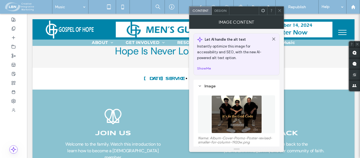
click at [218, 12] on span "Design" at bounding box center [220, 11] width 12 height 4
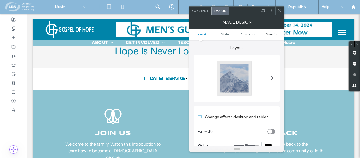
click at [274, 33] on span "Spacing" at bounding box center [272, 34] width 13 height 4
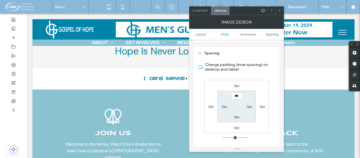
scroll to position [277, 0]
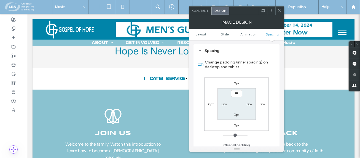
click at [234, 83] on label "0px" at bounding box center [237, 83] width 6 height 4
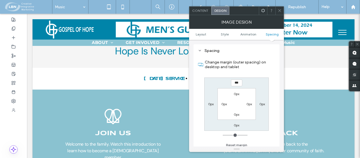
click at [232, 83] on input "***" at bounding box center [236, 83] width 11 height 7
type input "*****"
type input "*"
click at [260, 85] on div "***** 0px 0px 0px 0px 0px 0px 0px" at bounding box center [236, 104] width 64 height 53
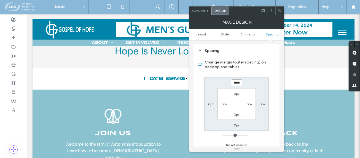
click at [236, 84] on input "*****" at bounding box center [236, 83] width 11 height 7
click at [235, 84] on input "*****" at bounding box center [236, 83] width 11 height 7
click at [236, 83] on input "*****" at bounding box center [236, 83] width 11 height 7
type input "*****"
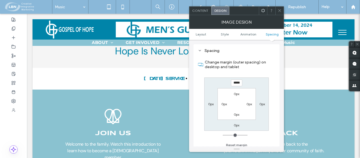
type input "*"
click at [263, 85] on div "***** 0px 0px 0px 0px 0px 0px 0px" at bounding box center [236, 104] width 64 height 53
click at [237, 83] on input "*****" at bounding box center [236, 83] width 11 height 7
click at [236, 83] on input "*****" at bounding box center [236, 83] width 11 height 7
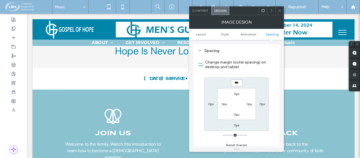
type input "***"
type input "*"
click at [266, 84] on div "*** 0px 0px 0px 0px 0px 0px 0px" at bounding box center [236, 104] width 64 height 53
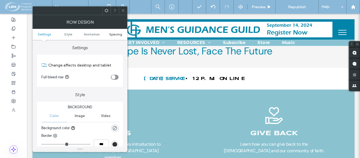
click at [113, 33] on span "Spacing" at bounding box center [115, 34] width 13 height 4
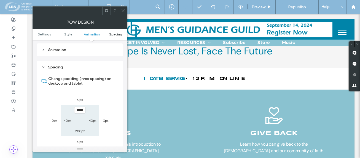
scroll to position [152, 0]
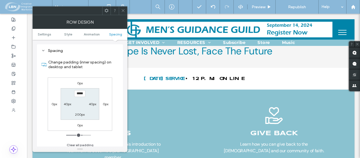
click at [78, 84] on label "0px" at bounding box center [80, 83] width 6 height 4
type input "*"
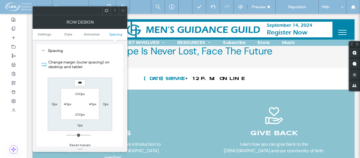
click at [77, 83] on input "***" at bounding box center [79, 83] width 11 height 7
type input "****"
type input "**"
click at [104, 83] on div "**** 0px 0px 0px 200px 40px 200px 40px" at bounding box center [80, 104] width 64 height 53
click at [78, 85] on input "****" at bounding box center [79, 83] width 11 height 7
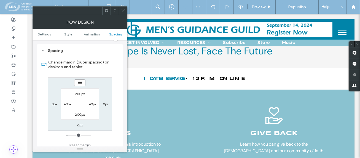
click at [78, 84] on input "****" at bounding box center [79, 83] width 11 height 7
type input "*****"
type input "*"
click at [103, 83] on div "***** 0px 0px 0px 200px 40px 200px 40px" at bounding box center [80, 104] width 64 height 53
click at [79, 85] on input "*****" at bounding box center [79, 83] width 11 height 7
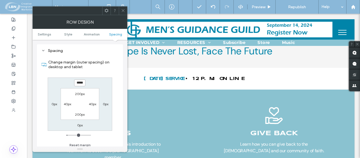
click at [79, 83] on input "*****" at bounding box center [79, 83] width 11 height 7
click at [79, 85] on input "*****" at bounding box center [79, 83] width 11 height 7
type input "*****"
type input "*"
click at [106, 82] on div "***** 0px 0px 0px 200px 40px 200px 40px" at bounding box center [80, 104] width 64 height 53
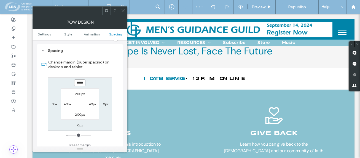
click at [79, 84] on input "*****" at bounding box center [79, 83] width 11 height 7
click at [79, 83] on input "*****" at bounding box center [79, 83] width 11 height 7
type input "******"
type input "*"
click at [105, 86] on div "****** 0px 0px 0px 200px 40px 200px 40px" at bounding box center [80, 104] width 64 height 53
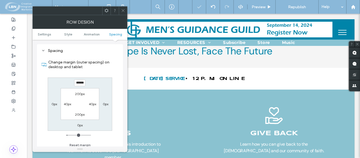
click at [123, 10] on icon at bounding box center [123, 11] width 4 height 4
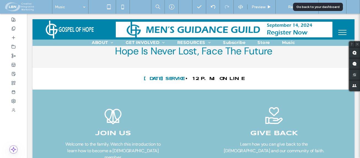
click at [356, 7] on div at bounding box center [352, 7] width 13 height 5
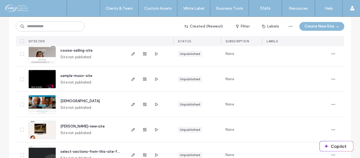
scroll to position [331, 0]
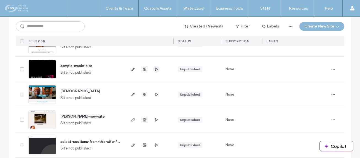
click at [154, 68] on icon "button" at bounding box center [156, 69] width 4 height 4
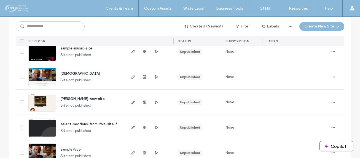
scroll to position [386, 0]
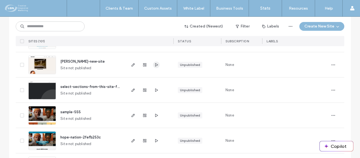
click at [154, 64] on icon "button" at bounding box center [156, 65] width 4 height 4
click at [131, 65] on use "button" at bounding box center [132, 64] width 3 height 3
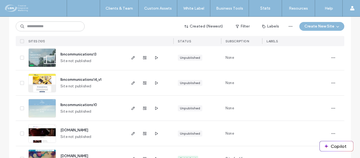
scroll to position [1818, 0]
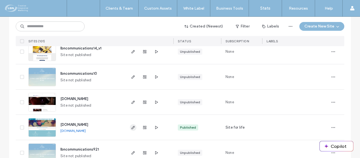
click at [131, 126] on use "button" at bounding box center [132, 127] width 3 height 3
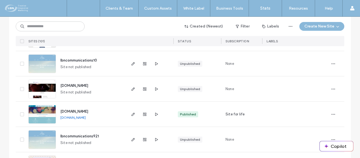
scroll to position [1871, 0]
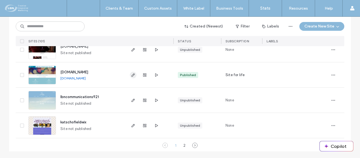
click at [131, 72] on span "button" at bounding box center [133, 75] width 7 height 7
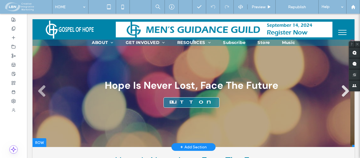
click at [341, 91] on link at bounding box center [344, 91] width 13 height 13
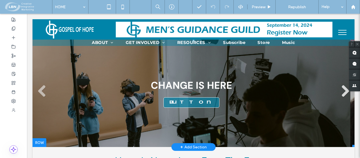
click at [341, 91] on link at bounding box center [344, 91] width 13 height 13
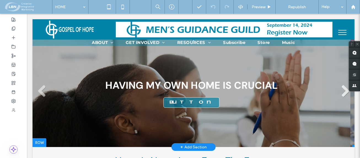
click at [341, 91] on link at bounding box center [344, 91] width 13 height 13
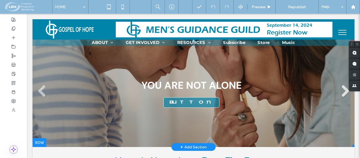
click at [341, 91] on link at bounding box center [344, 91] width 13 height 13
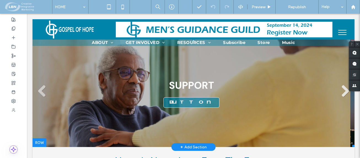
click at [341, 91] on link at bounding box center [344, 91] width 13 height 13
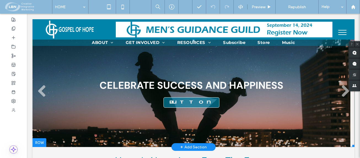
click at [202, 75] on li "Slide title CELEBRATE SUCCESS AND HAPPINESS Button" at bounding box center [192, 94] width 318 height 108
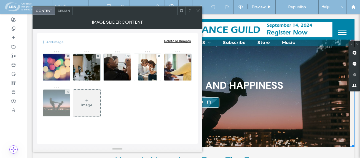
click at [56, 101] on img at bounding box center [56, 103] width 40 height 27
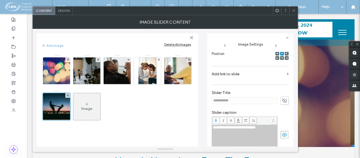
scroll to position [110, 0]
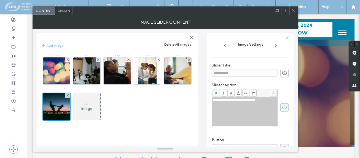
click at [283, 74] on icon at bounding box center [285, 73] width 6 height 6
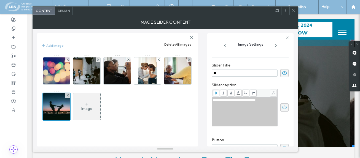
type input "*"
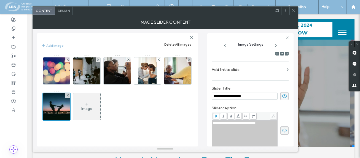
scroll to position [77, 0]
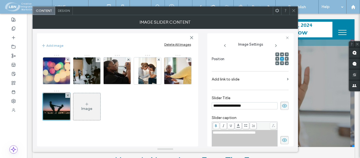
type input "**********"
click at [156, 102] on div "Image" at bounding box center [117, 91] width 152 height 72
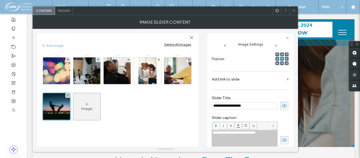
click at [292, 13] on span at bounding box center [293, 11] width 4 height 8
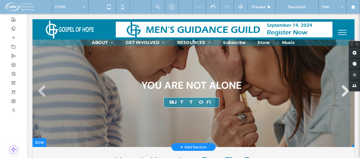
click at [342, 91] on link at bounding box center [344, 91] width 13 height 13
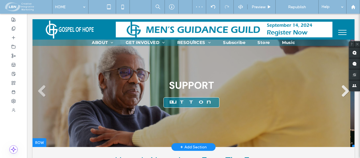
click at [342, 91] on link at bounding box center [344, 91] width 13 height 13
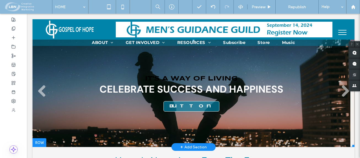
click at [241, 79] on div "It's A Way Of Living CELEBRATE SUCCESS AND HAPPINESS Button" at bounding box center [191, 93] width 184 height 37
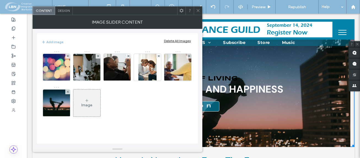
click at [60, 107] on img at bounding box center [56, 103] width 40 height 27
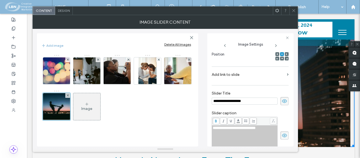
scroll to position [0, 0]
click at [66, 11] on span "Design" at bounding box center [64, 11] width 12 height 4
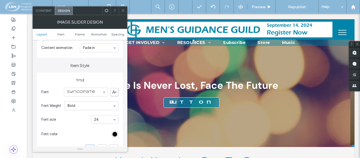
scroll to position [165, 0]
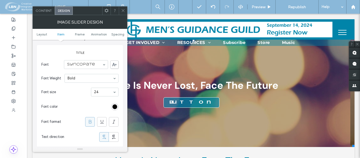
click at [115, 107] on div "rgb(0, 0, 0)" at bounding box center [114, 107] width 5 height 5
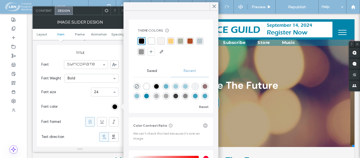
click at [147, 85] on div "rgba(255, 255, 255, 1)" at bounding box center [146, 86] width 5 height 5
type input "*******"
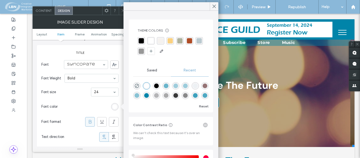
click at [214, 5] on icon at bounding box center [214, 6] width 5 height 5
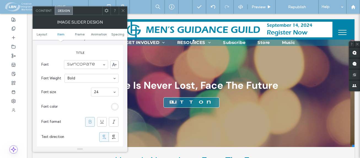
click at [124, 9] on icon at bounding box center [123, 11] width 4 height 4
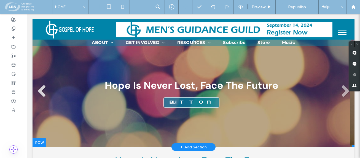
click at [44, 92] on link at bounding box center [41, 91] width 13 height 13
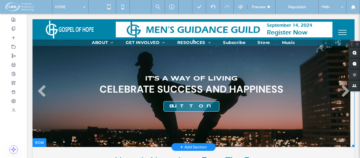
click at [207, 80] on div "It's A Way Of Living CELEBRATE SUCCESS AND HAPPINESS Button" at bounding box center [191, 93] width 184 height 37
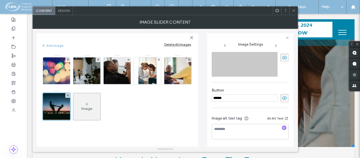
scroll to position [133, 0]
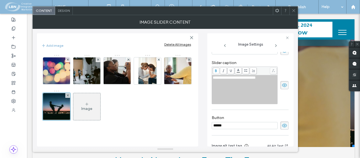
click at [66, 9] on span "Design" at bounding box center [64, 11] width 12 height 4
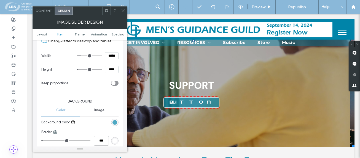
scroll to position [441, 0]
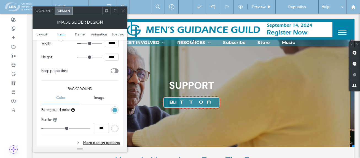
click at [98, 97] on span "Image" at bounding box center [99, 98] width 10 height 4
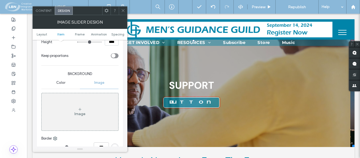
scroll to position [468, 0]
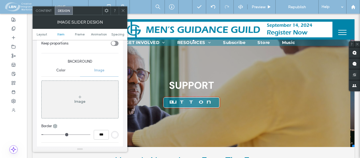
click at [80, 101] on div "Image" at bounding box center [79, 101] width 11 height 5
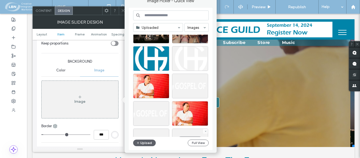
scroll to position [311, 0]
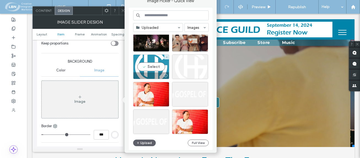
click at [155, 66] on div "Select" at bounding box center [151, 67] width 36 height 25
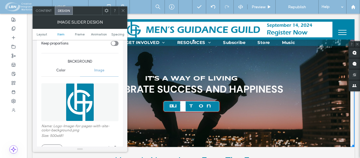
click at [60, 68] on span "Color" at bounding box center [60, 70] width 9 height 4
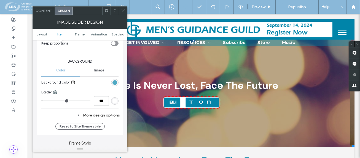
drag, startPoint x: 96, startPoint y: 69, endPoint x: 92, endPoint y: 71, distance: 4.8
click at [96, 69] on span "Image" at bounding box center [99, 70] width 10 height 4
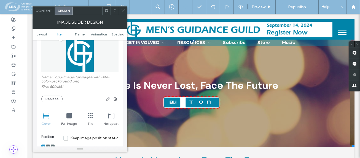
scroll to position [523, 0]
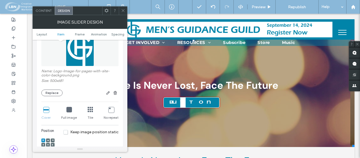
click at [114, 93] on use "button" at bounding box center [115, 93] width 3 height 4
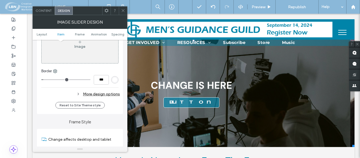
click at [121, 11] on icon at bounding box center [123, 11] width 4 height 4
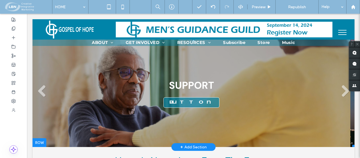
click at [137, 70] on li "Slide title SUPPORT Button" at bounding box center [192, 94] width 318 height 108
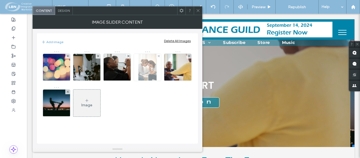
click at [111, 71] on img at bounding box center [117, 67] width 40 height 27
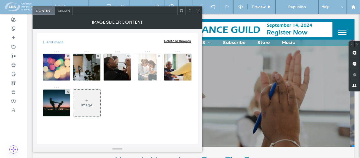
click at [138, 71] on img at bounding box center [147, 67] width 18 height 27
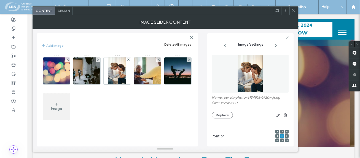
click at [294, 12] on icon at bounding box center [293, 11] width 4 height 4
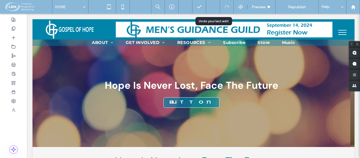
click at [214, 6] on use at bounding box center [212, 7] width 4 height 4
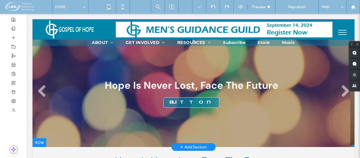
scroll to position [0, 0]
click at [167, 61] on li "Slide title Hope Is Never Lost, Face The Future Button" at bounding box center [192, 94] width 318 height 108
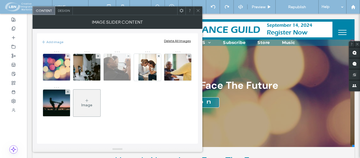
click at [116, 71] on img at bounding box center [117, 67] width 40 height 27
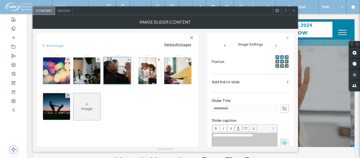
scroll to position [83, 0]
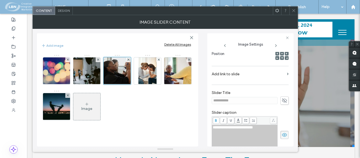
click at [253, 129] on span "**********" at bounding box center [233, 128] width 40 height 4
click at [255, 128] on span "**********" at bounding box center [234, 128] width 43 height 4
click at [263, 129] on div "**********" at bounding box center [245, 128] width 64 height 4
click at [254, 127] on span "**********" at bounding box center [233, 128] width 41 height 4
click at [292, 9] on icon at bounding box center [293, 11] width 4 height 4
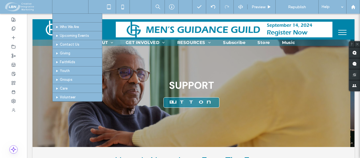
click at [71, 9] on input at bounding box center [69, 7] width 28 height 14
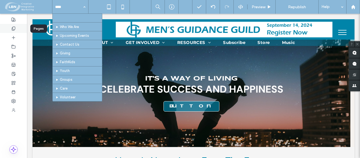
click at [13, 28] on icon at bounding box center [13, 28] width 4 height 4
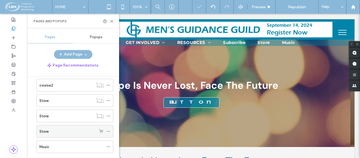
scroll to position [138, 0]
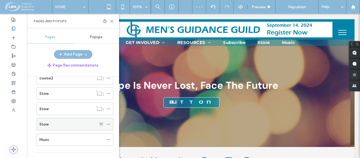
click at [46, 124] on label "Store" at bounding box center [43, 125] width 9 height 10
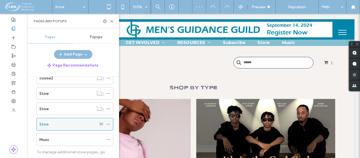
click at [107, 123] on icon at bounding box center [108, 125] width 4 height 4
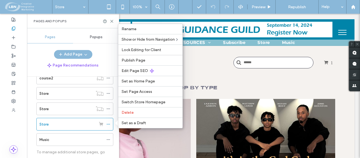
click at [80, 123] on div "Store" at bounding box center [67, 125] width 56 height 6
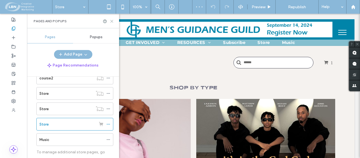
click at [111, 22] on icon at bounding box center [112, 21] width 4 height 4
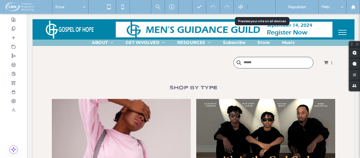
click at [258, 5] on div "Preview" at bounding box center [261, 7] width 28 height 14
click at [260, 6] on span "Preview" at bounding box center [259, 7] width 14 height 5
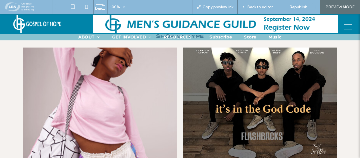
scroll to position [55, 0]
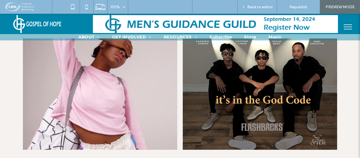
click at [214, 6] on span "Copy preview link" at bounding box center [217, 7] width 31 height 5
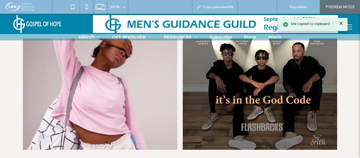
click at [255, 6] on span "Back to editor" at bounding box center [259, 7] width 25 height 5
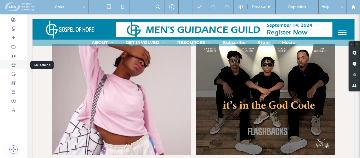
click at [14, 63] on use at bounding box center [14, 64] width 4 height 3
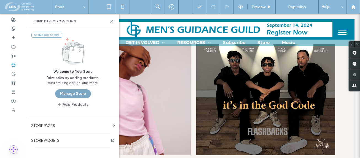
click at [74, 96] on button "Manage Store" at bounding box center [73, 94] width 36 height 9
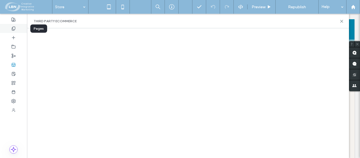
click at [13, 27] on icon at bounding box center [13, 28] width 4 height 4
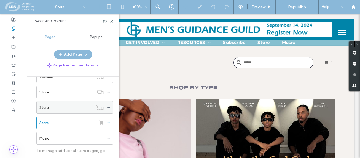
scroll to position [148, 0]
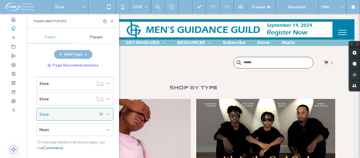
click at [52, 112] on div "Store" at bounding box center [67, 115] width 56 height 6
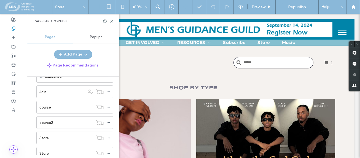
scroll to position [93, 0]
click at [113, 21] on icon at bounding box center [112, 21] width 4 height 4
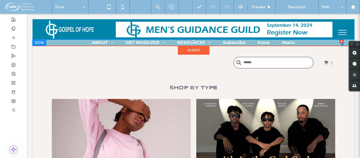
click at [286, 42] on span "Music" at bounding box center [288, 43] width 13 height 6
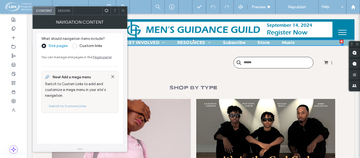
click at [164, 61] on div "Click To Paste" at bounding box center [181, 63] width 270 height 12
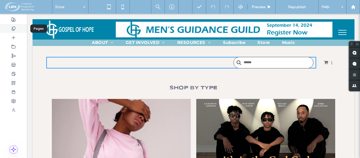
click at [13, 29] on icon at bounding box center [13, 28] width 4 height 4
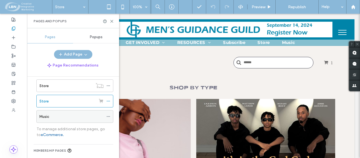
scroll to position [165, 0]
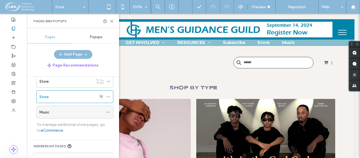
click at [56, 114] on div "Music" at bounding box center [71, 113] width 64 height 6
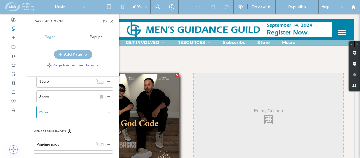
click at [152, 102] on img at bounding box center [118, 119] width 121 height 91
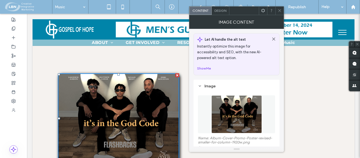
click at [279, 10] on use at bounding box center [279, 10] width 3 height 3
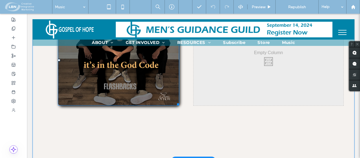
scroll to position [28, 0]
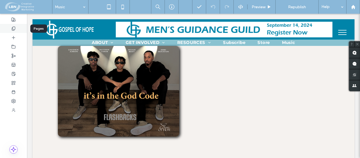
click at [15, 27] on icon at bounding box center [13, 28] width 4 height 4
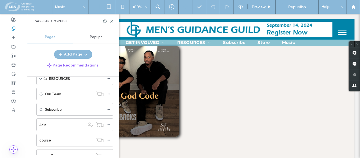
scroll to position [165, 0]
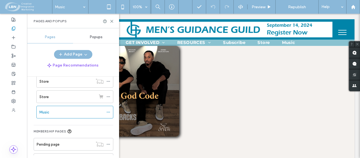
click at [48, 113] on label "Music" at bounding box center [44, 113] width 10 height 10
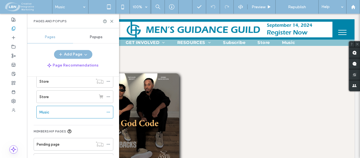
scroll to position [0, 0]
click at [45, 95] on label "Store" at bounding box center [43, 97] width 9 height 10
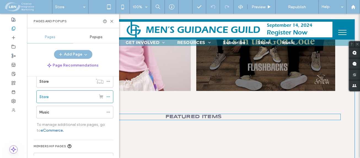
scroll to position [83, 0]
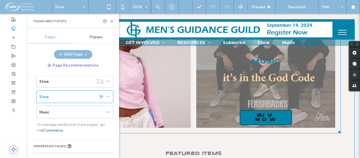
click at [262, 115] on span "Buy Now" at bounding box center [265, 118] width 50 height 14
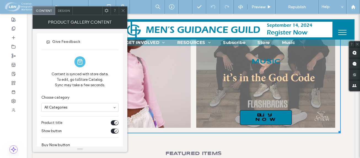
click at [260, 116] on span "Buy Now" at bounding box center [265, 118] width 50 height 14
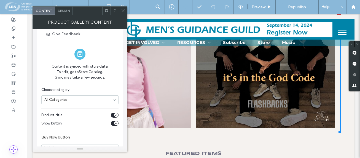
scroll to position [0, 0]
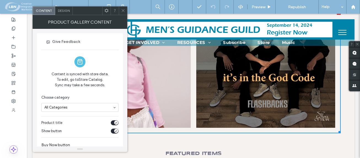
click at [65, 11] on span "Design" at bounding box center [64, 11] width 12 height 4
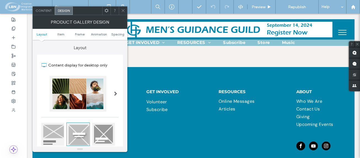
click at [122, 11] on icon at bounding box center [123, 11] width 4 height 4
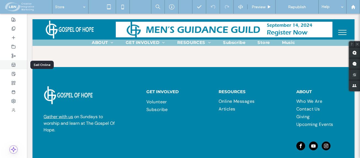
click at [13, 66] on use at bounding box center [14, 64] width 4 height 3
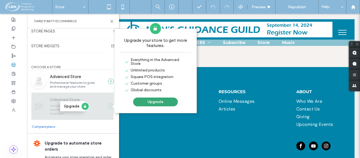
scroll to position [11, 0]
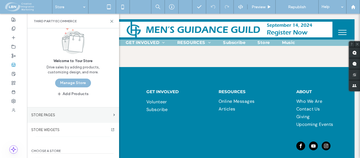
click at [54, 114] on label "STORE PAGES" at bounding box center [71, 115] width 80 height 10
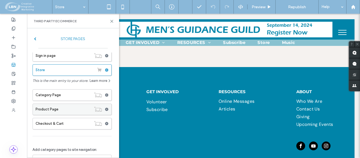
scroll to position [28, 0]
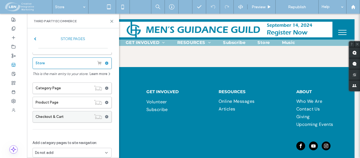
drag, startPoint x: 55, startPoint y: 121, endPoint x: 58, endPoint y: 123, distance: 3.6
click at [55, 121] on label "Checkout & Cart" at bounding box center [64, 117] width 56 height 11
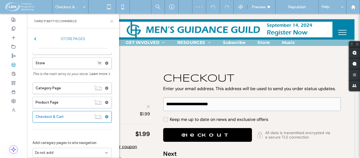
click at [111, 20] on icon at bounding box center [112, 21] width 4 height 4
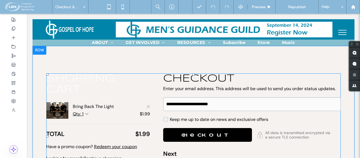
click at [58, 109] on span at bounding box center [193, 137] width 294 height 126
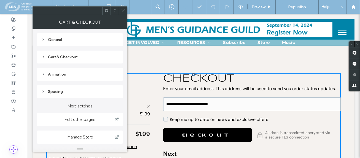
click at [54, 39] on div "General" at bounding box center [79, 39] width 77 height 5
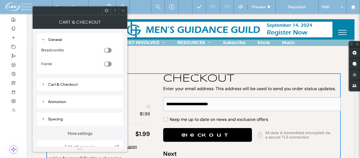
click at [53, 39] on div "General" at bounding box center [79, 39] width 77 height 5
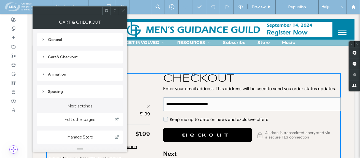
click at [44, 56] on icon at bounding box center [43, 57] width 4 height 4
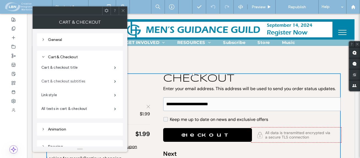
scroll to position [28, 0]
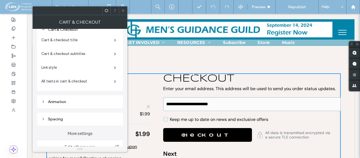
click at [121, 11] on div at bounding box center [123, 11] width 8 height 8
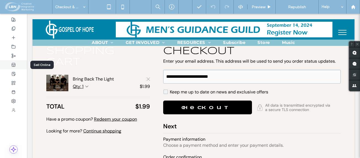
click at [14, 63] on icon at bounding box center [13, 65] width 4 height 4
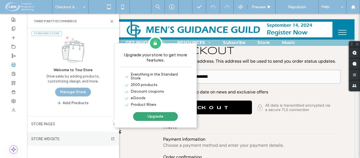
scroll to position [0, 0]
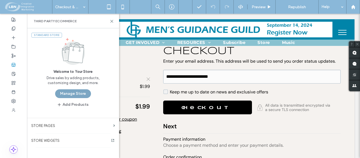
click at [78, 93] on button "Manage Store" at bounding box center [73, 94] width 36 height 9
